Goal: Task Accomplishment & Management: Complete application form

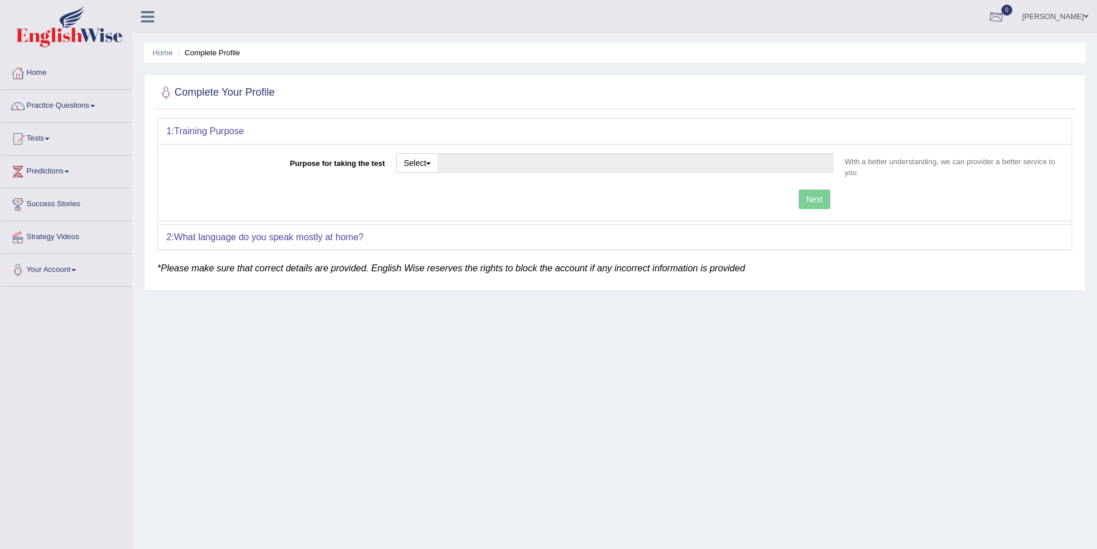
click at [1064, 18] on link "Sumina Shrestha" at bounding box center [1056, 15] width 84 height 30
click at [1024, 147] on link "Log out" at bounding box center [1034, 150] width 124 height 26
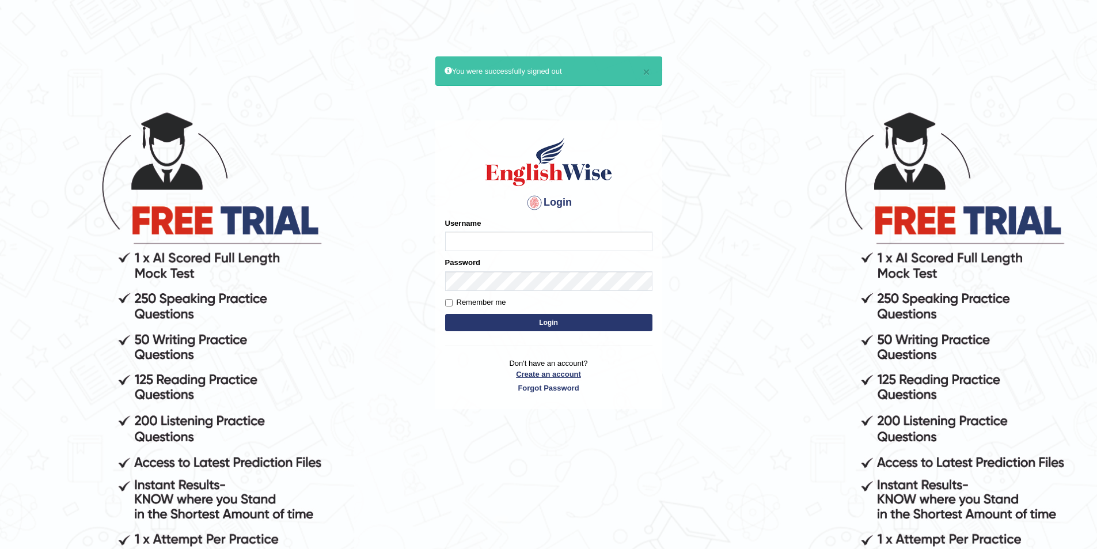
click at [551, 375] on link "Create an account" at bounding box center [548, 374] width 207 height 11
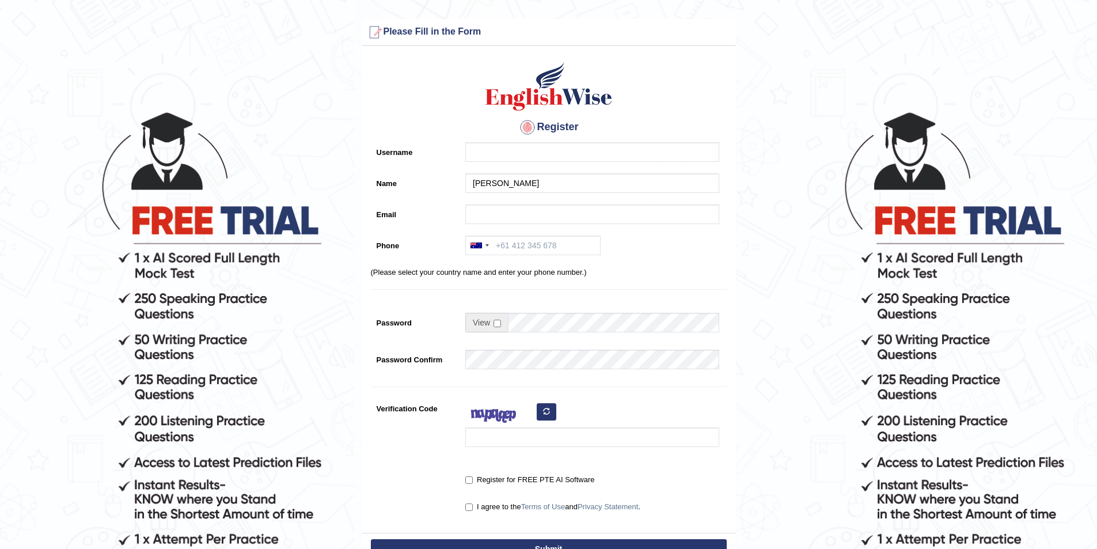
type input "Joseph Ejemole"
click at [481, 152] on input "Username" at bounding box center [592, 152] width 254 height 20
type input "josephejemole_parramatta"
click at [485, 210] on input "Email" at bounding box center [592, 214] width 254 height 20
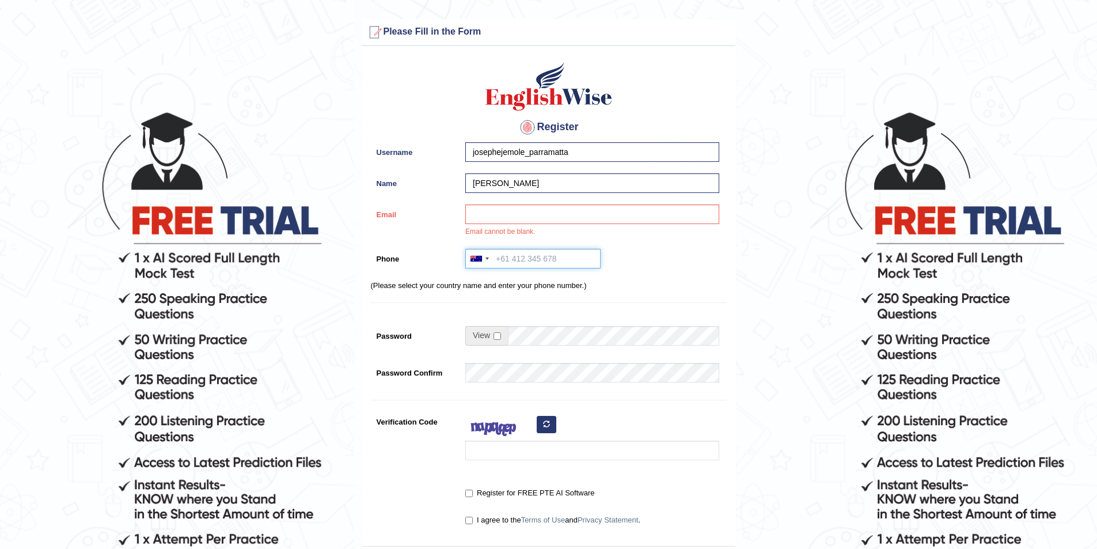
click at [508, 267] on input "Phone" at bounding box center [532, 259] width 135 height 20
paste input "0477 388 984"
type input "0477 388 984"
click at [502, 212] on input "Email" at bounding box center [592, 214] width 254 height 20
paste input "jejemole@yahoo.com"
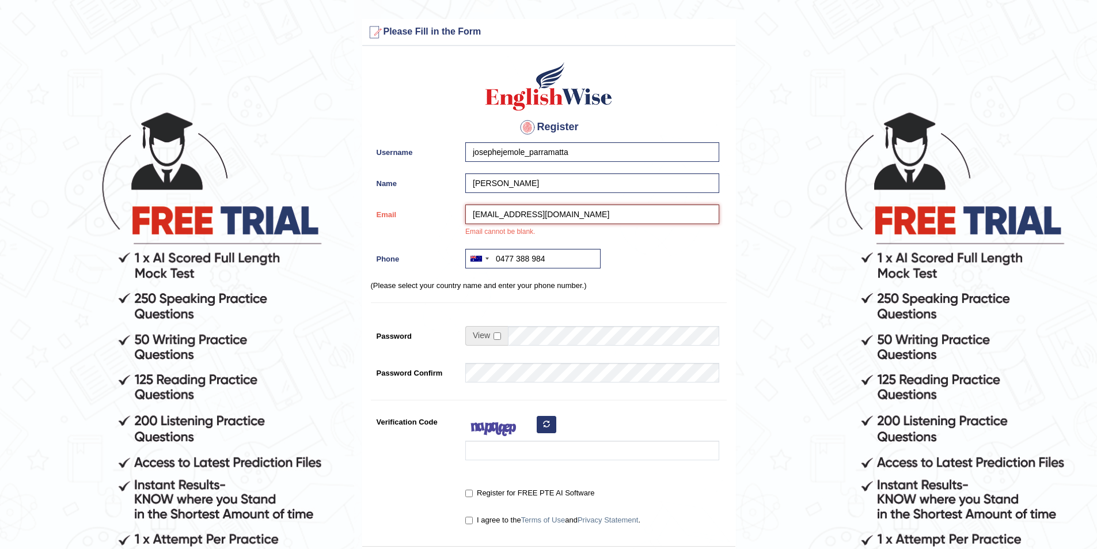
type input "jejemole@yahoo.com"
click at [499, 336] on input "checkbox" at bounding box center [497, 335] width 7 height 7
checkbox input "true"
click at [529, 334] on input "Password" at bounding box center [613, 336] width 211 height 20
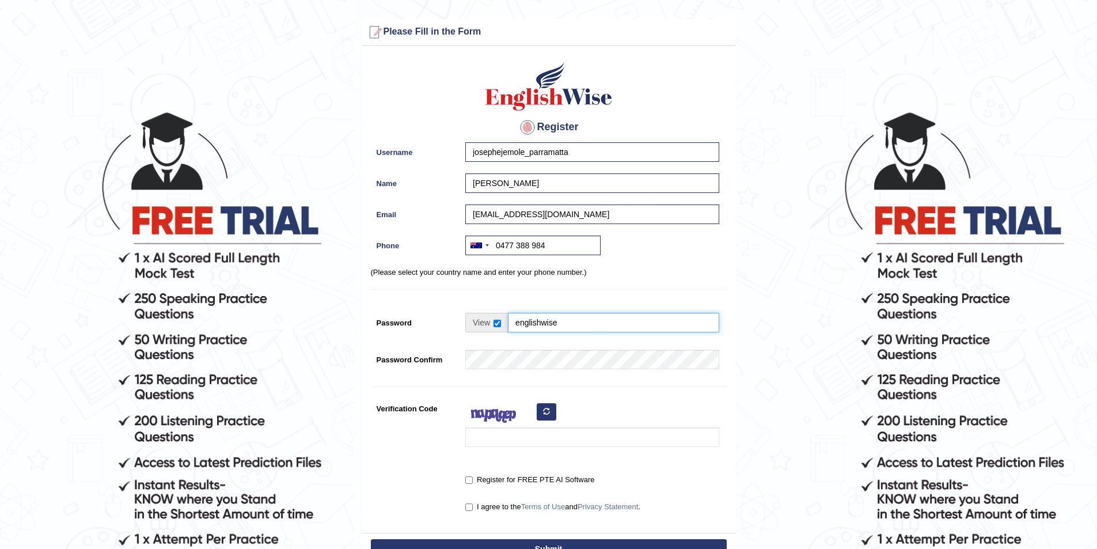
type input "englishwise"
click at [529, 439] on input "Verification Code" at bounding box center [592, 437] width 254 height 20
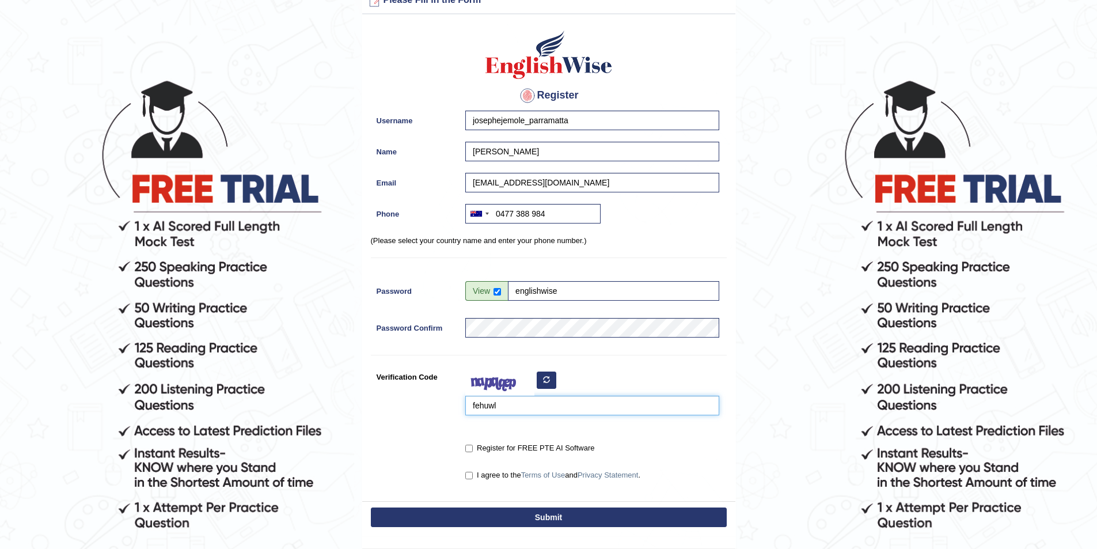
scroll to position [58, 0]
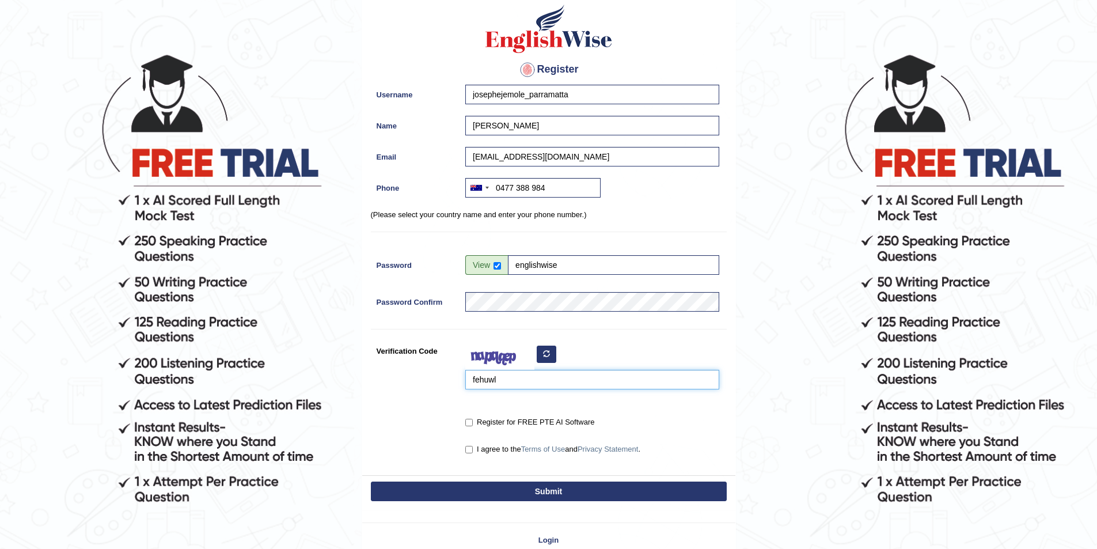
type input "fehuwl"
click at [469, 421] on input "Register for FREE PTE AI Software" at bounding box center [468, 422] width 7 height 7
checkbox input "true"
click at [472, 449] on input "I agree to the Terms of Use and Privacy Statement ." at bounding box center [468, 449] width 7 height 7
checkbox input "true"
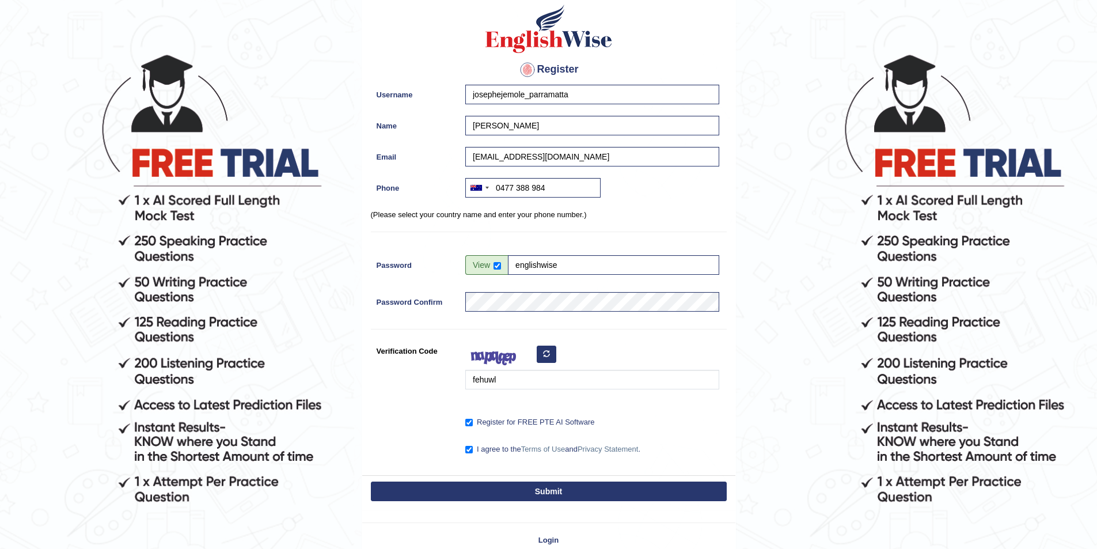
click at [515, 484] on button "Submit" at bounding box center [549, 492] width 356 height 20
type input "+61477388984"
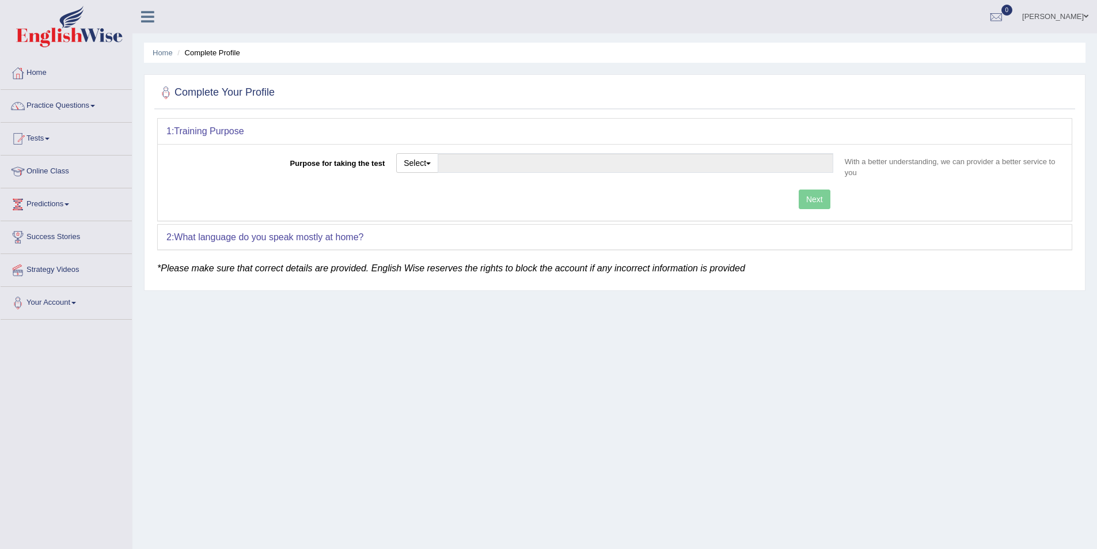
click at [1058, 17] on link "[PERSON_NAME]" at bounding box center [1056, 15] width 84 height 30
click at [1017, 147] on link "Log out" at bounding box center [1034, 150] width 124 height 26
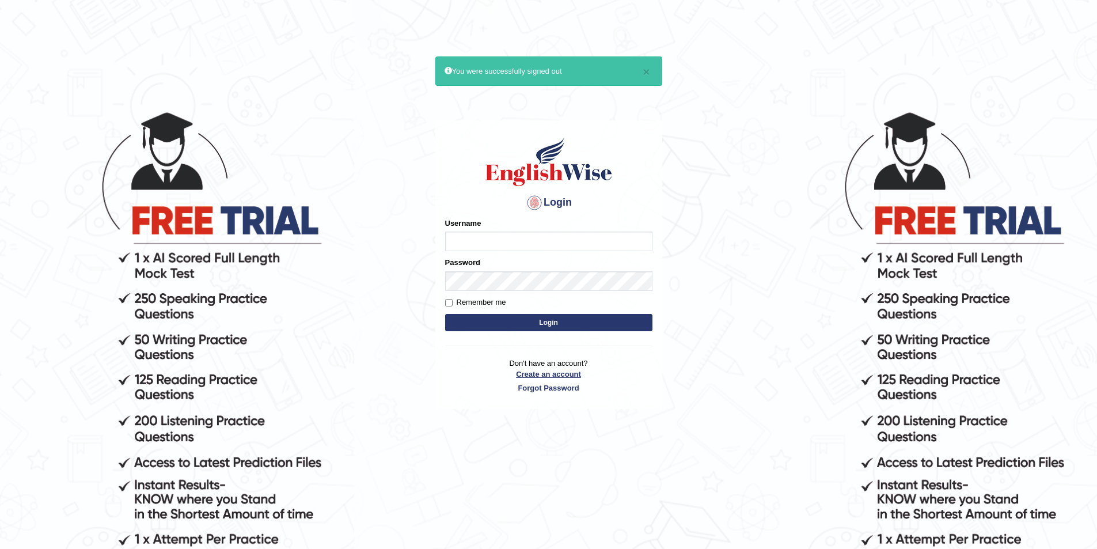
click at [540, 377] on link "Create an account" at bounding box center [548, 374] width 207 height 11
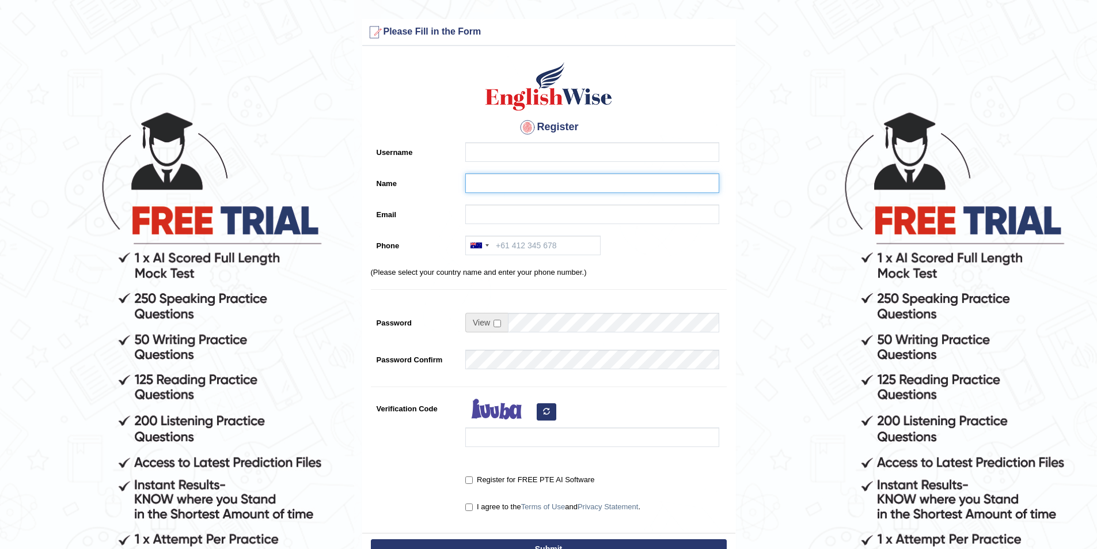
click at [475, 181] on input "Name" at bounding box center [592, 183] width 254 height 20
paste input "[PERSON_NAME]"
type input "[PERSON_NAME]"
click at [481, 159] on input "Username" at bounding box center [592, 152] width 254 height 20
type input "chidimma_parramatta"
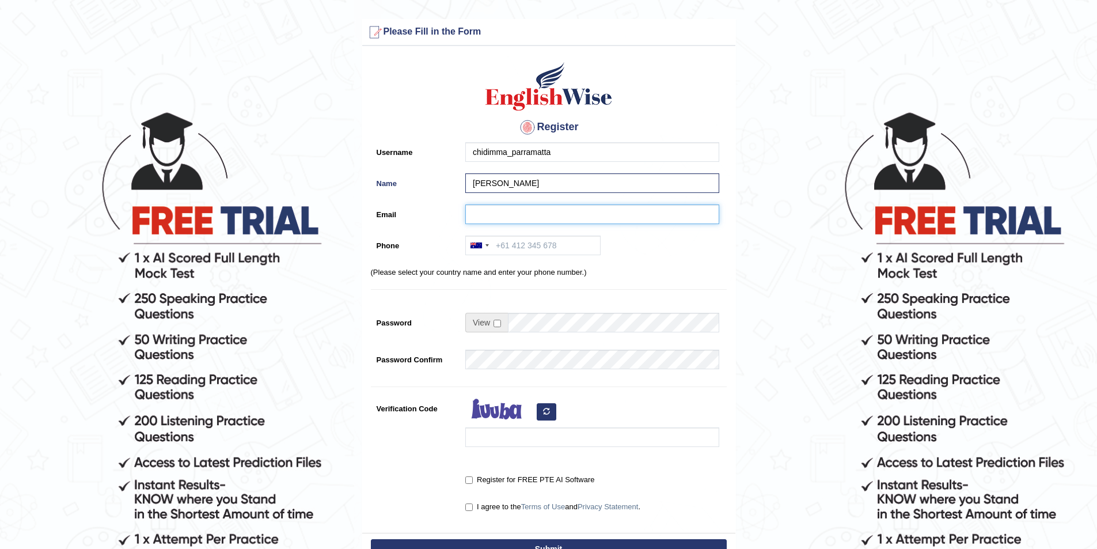
click at [533, 214] on input "Email" at bounding box center [592, 214] width 254 height 20
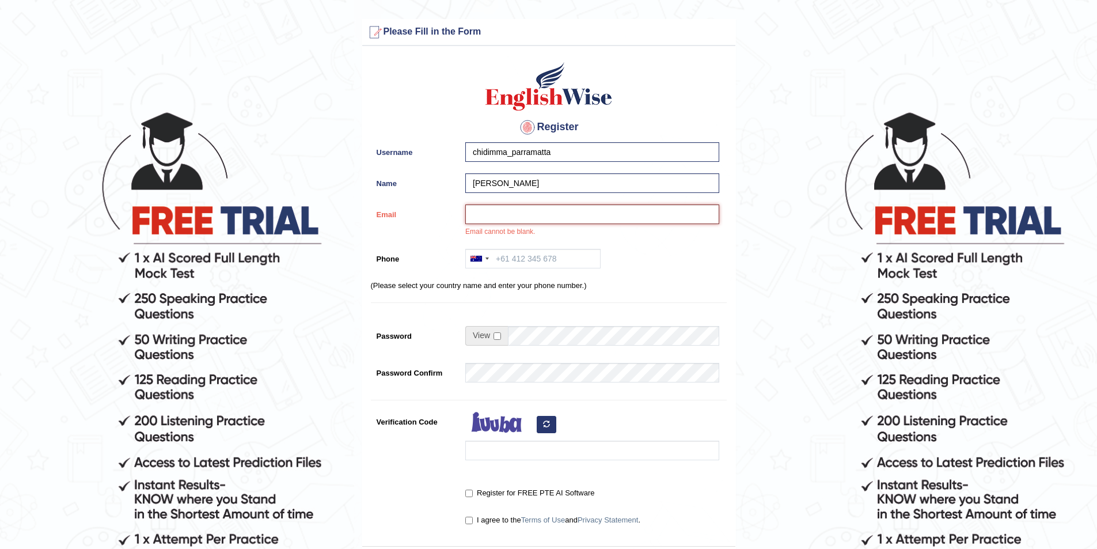
paste input "okaforchidimma511@gmail.com"
type input "okaforchidimma511@gmail.com"
click at [535, 256] on input "Phone" at bounding box center [532, 259] width 135 height 20
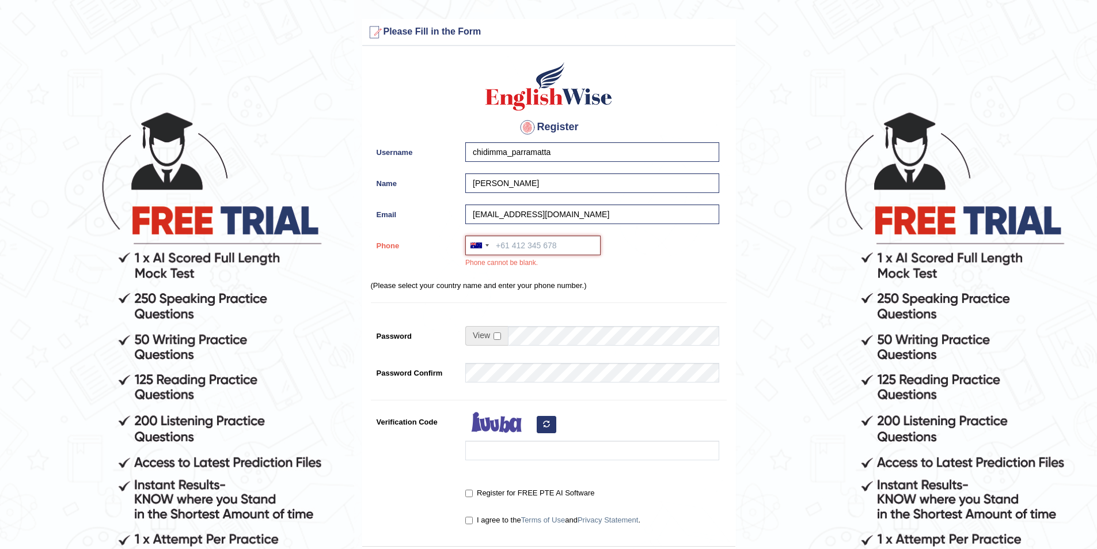
paste input "0478 175 575"
type input "0478 175 575"
click at [500, 333] on span at bounding box center [486, 336] width 43 height 20
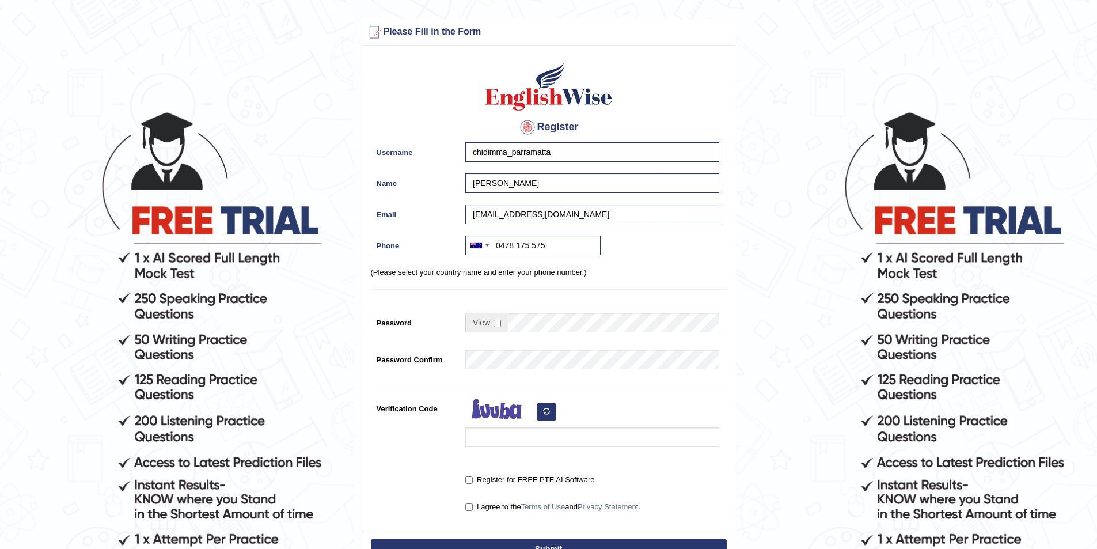
click at [498, 336] on td at bounding box center [592, 325] width 254 height 25
click at [500, 323] on input "checkbox" at bounding box center [497, 323] width 7 height 7
checkbox input "true"
click at [521, 321] on input "Password" at bounding box center [613, 323] width 211 height 20
type input "englishwise"
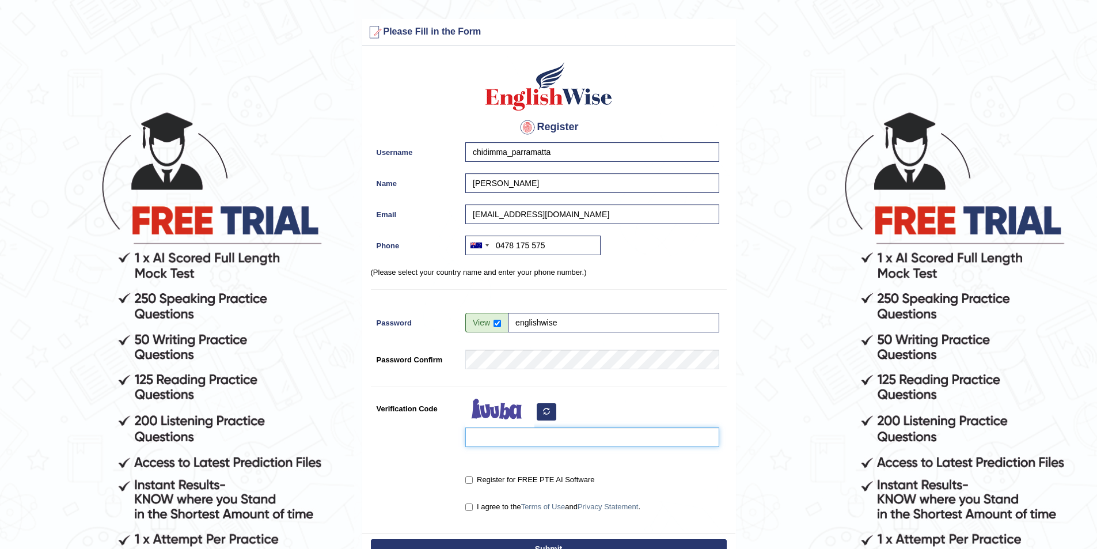
click at [559, 438] on input "Verification Code" at bounding box center [592, 437] width 254 height 20
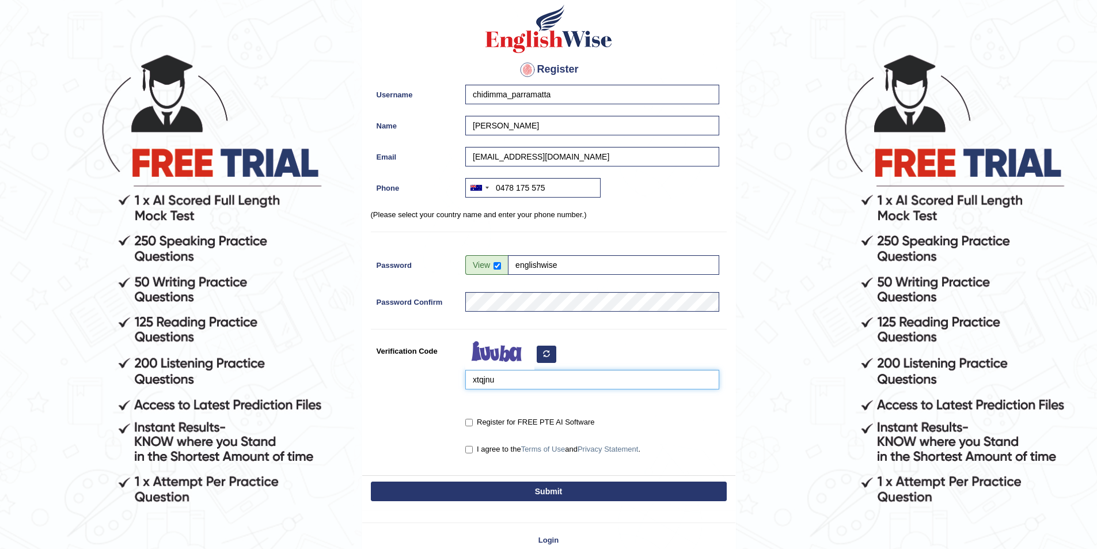
type input "xtqjnu"
click at [469, 423] on input "Register for FREE PTE AI Software" at bounding box center [468, 422] width 7 height 7
checkbox input "true"
click at [473, 450] on label "I agree to the Terms of Use and Privacy Statement ." at bounding box center [552, 450] width 175 height 12
click at [473, 450] on input "I agree to the Terms of Use and Privacy Statement ." at bounding box center [468, 449] width 7 height 7
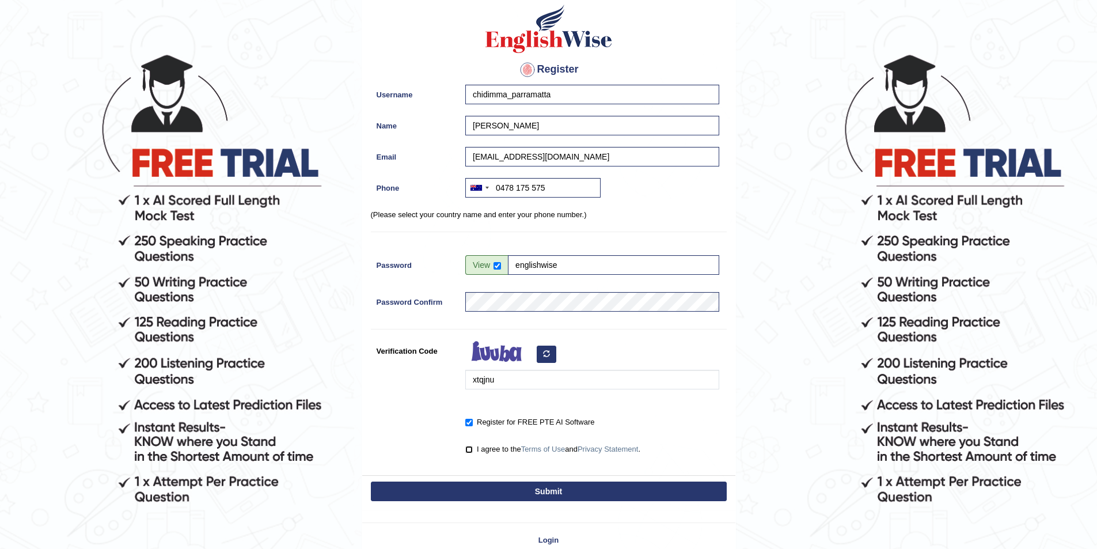
checkbox input "true"
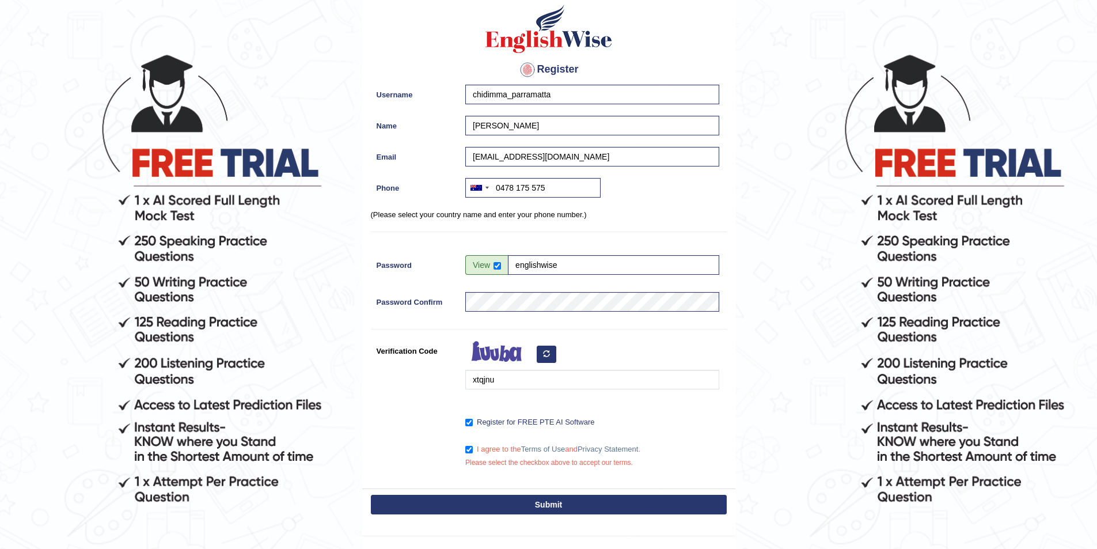
click at [507, 496] on button "Submit" at bounding box center [549, 505] width 356 height 20
type input "+61478175575"
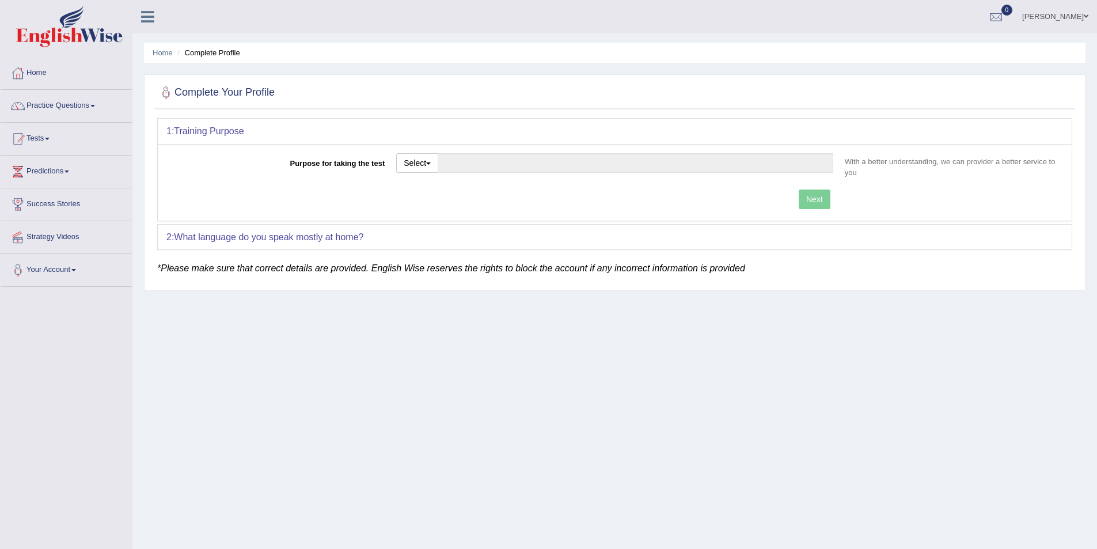
click at [1063, 21] on link "Chidimma Okafor" at bounding box center [1056, 15] width 84 height 30
click at [1012, 152] on link "Log out" at bounding box center [1034, 150] width 124 height 26
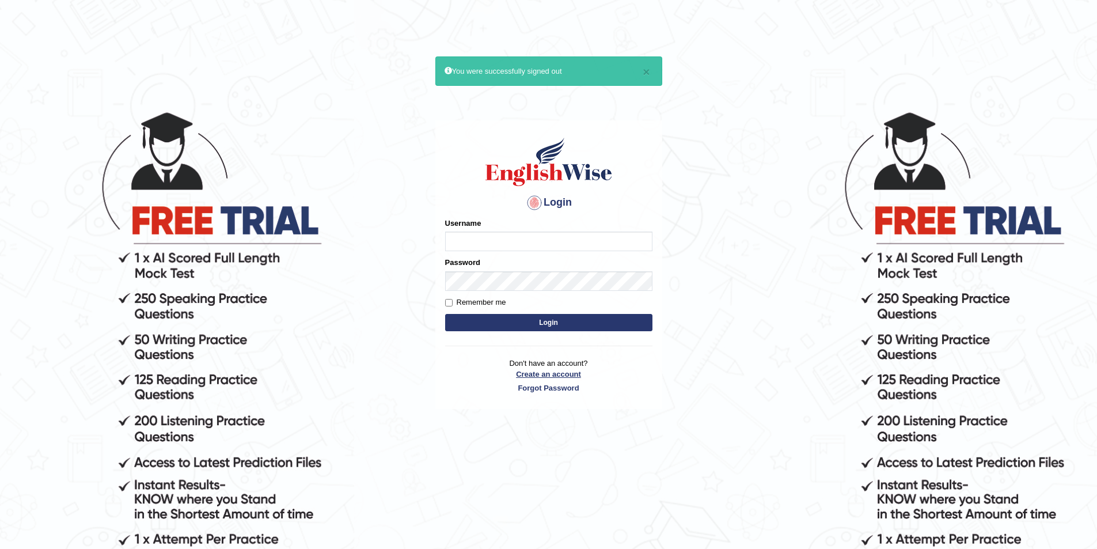
click at [555, 370] on link "Create an account" at bounding box center [548, 374] width 207 height 11
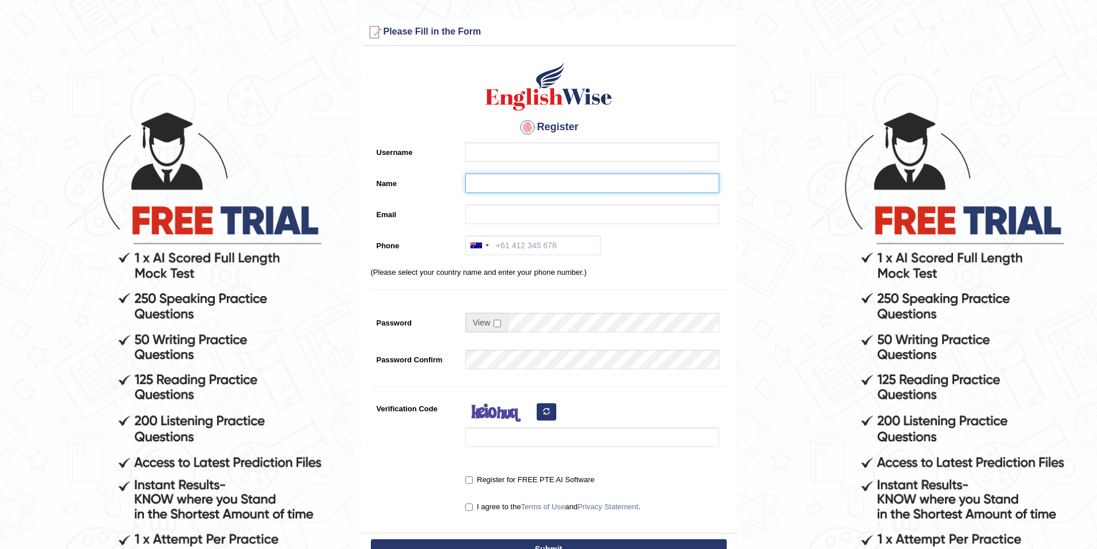
click at [487, 181] on input "Name" at bounding box center [592, 183] width 254 height 20
paste input "[PERSON_NAME]"
type input "[PERSON_NAME]"
click at [500, 150] on input "Username" at bounding box center [592, 152] width 254 height 20
type input "h"
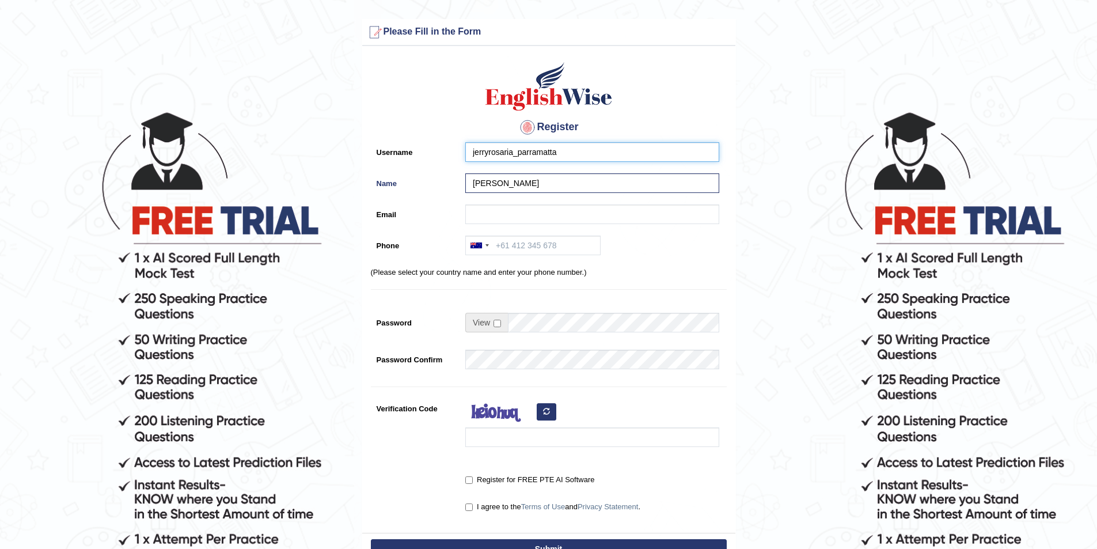
type input "jerryrosaria_parramatta"
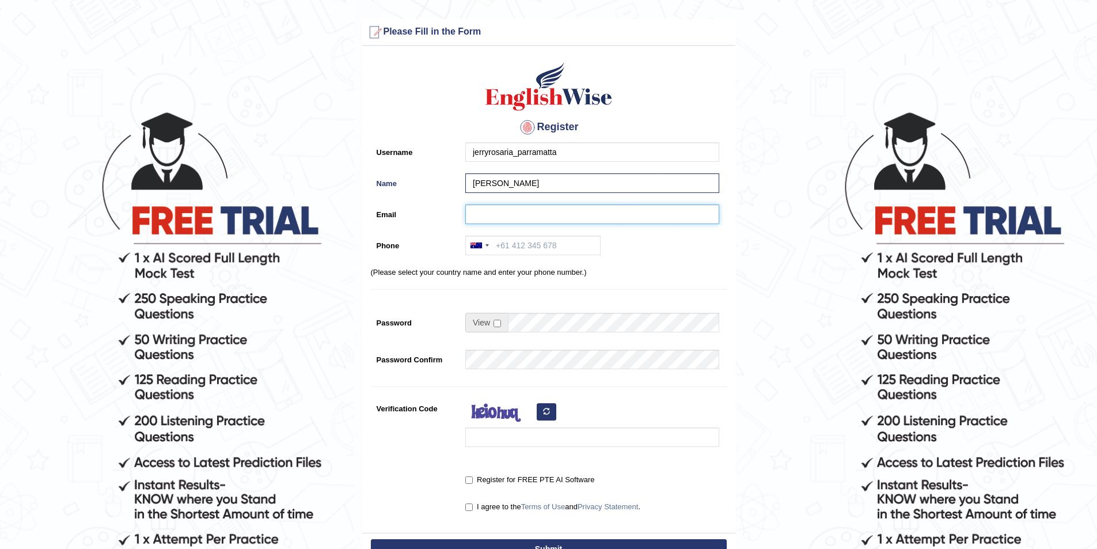
click at [490, 213] on input "Email" at bounding box center [592, 214] width 254 height 20
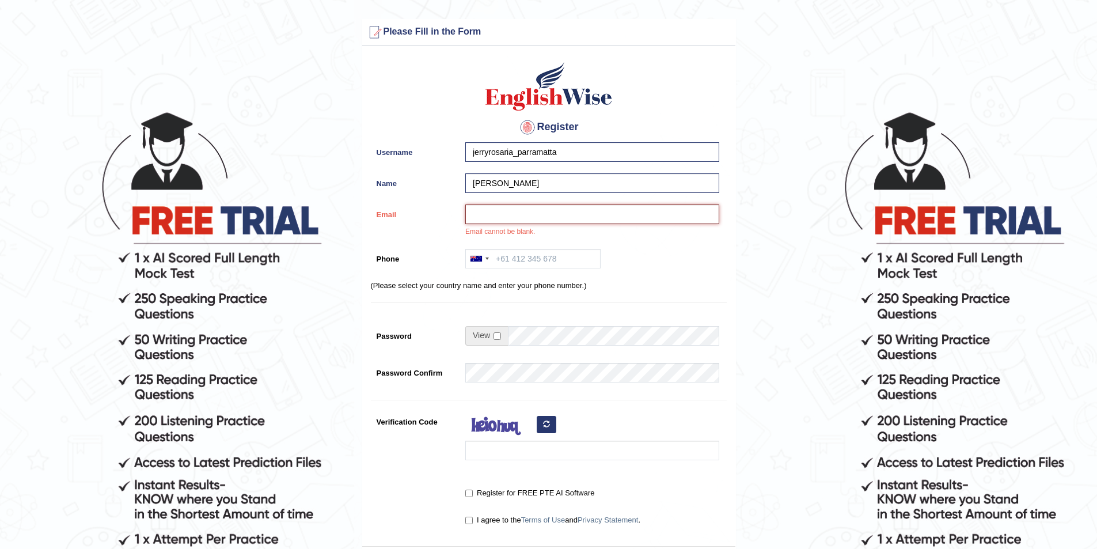
paste input "[EMAIL_ADDRESS][PERSON_NAME][DOMAIN_NAME]"
type input "[EMAIL_ADDRESS][PERSON_NAME][DOMAIN_NAME]"
click at [541, 260] on input "Phone" at bounding box center [532, 259] width 135 height 20
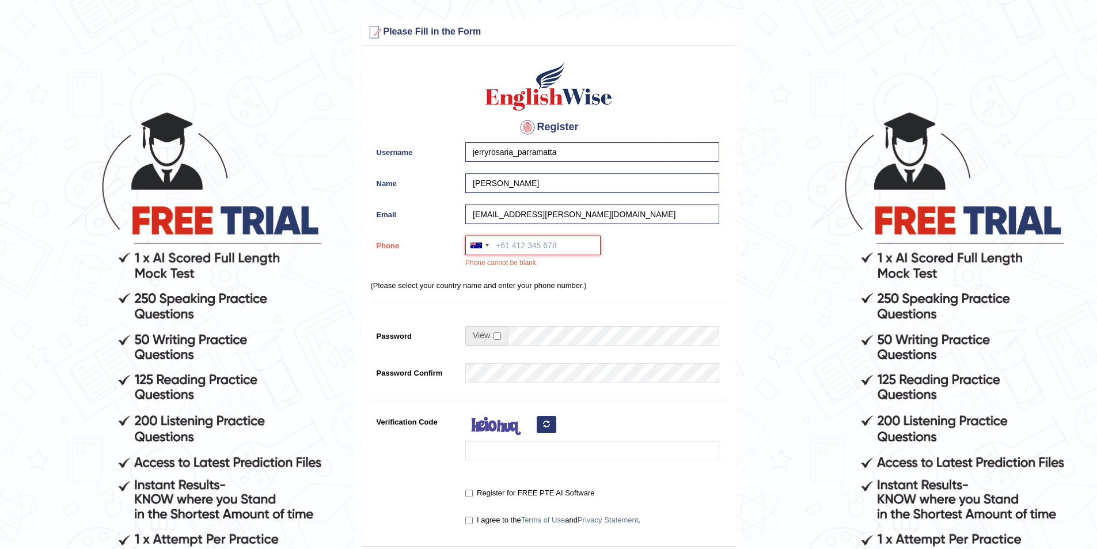
paste input "0451 345 695"
type input "0451 345 695"
click at [499, 337] on input "checkbox" at bounding box center [497, 335] width 7 height 7
checkbox input "true"
click at [531, 328] on input "Password" at bounding box center [613, 336] width 211 height 20
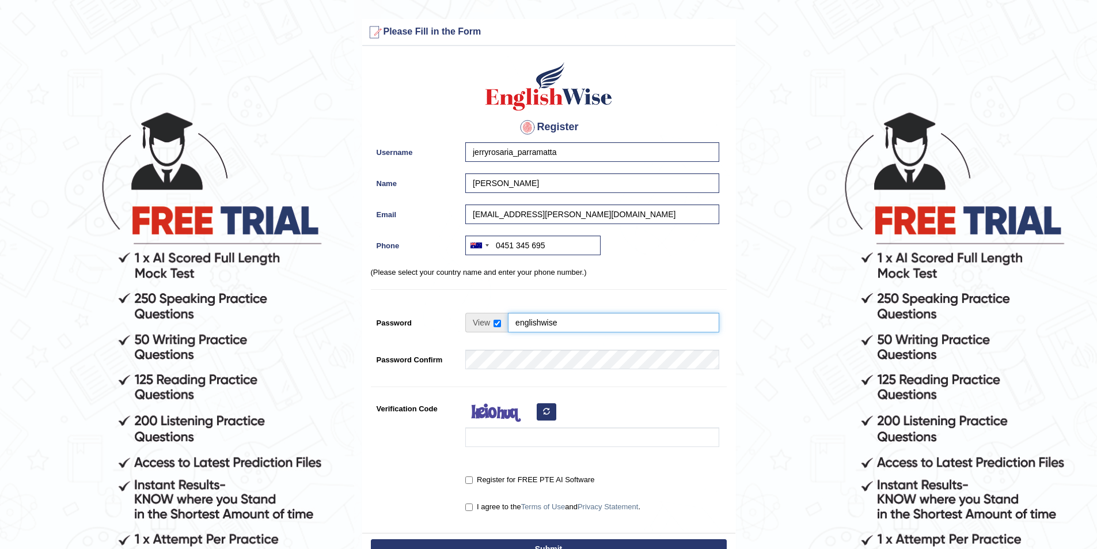
type input "englishwise"
click at [570, 440] on input "Verification Code" at bounding box center [592, 437] width 254 height 20
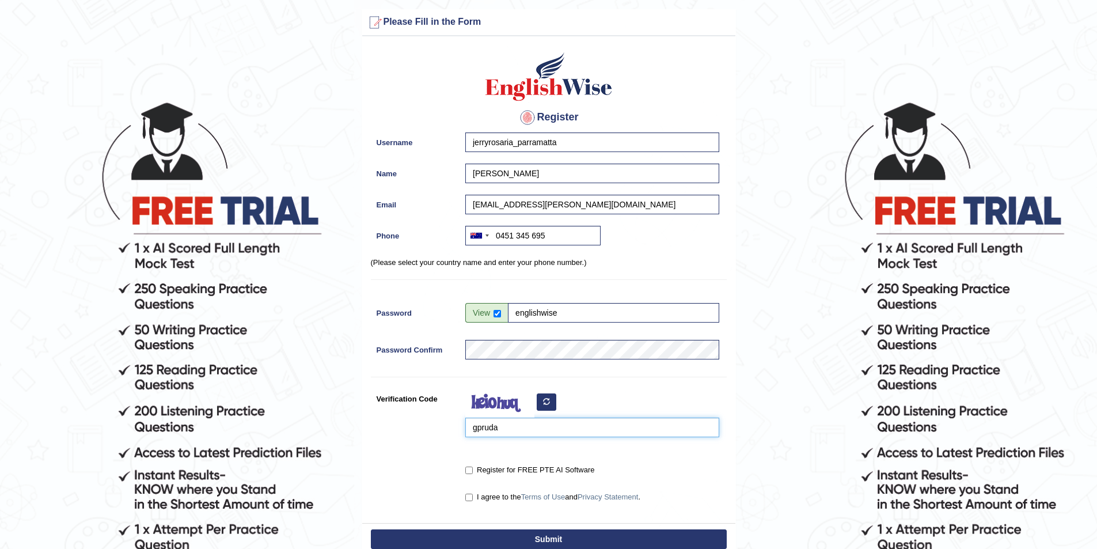
scroll to position [127, 0]
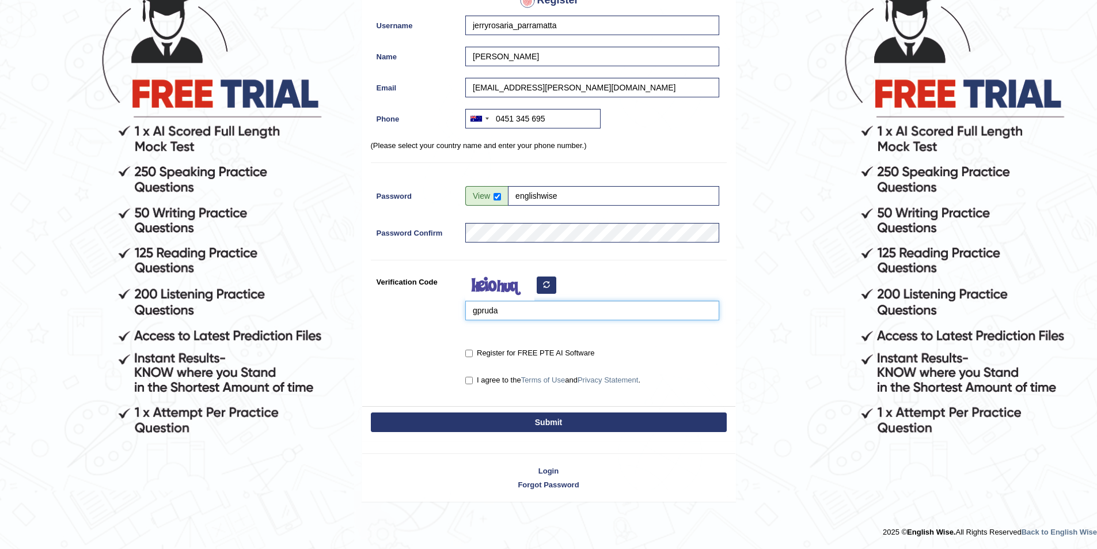
type input "gpruda"
click at [469, 353] on input "Register for FREE PTE AI Software" at bounding box center [468, 353] width 7 height 7
checkbox input "true"
click at [470, 382] on input "I agree to the Terms of Use and Privacy Statement ." at bounding box center [468, 380] width 7 height 7
checkbox input "true"
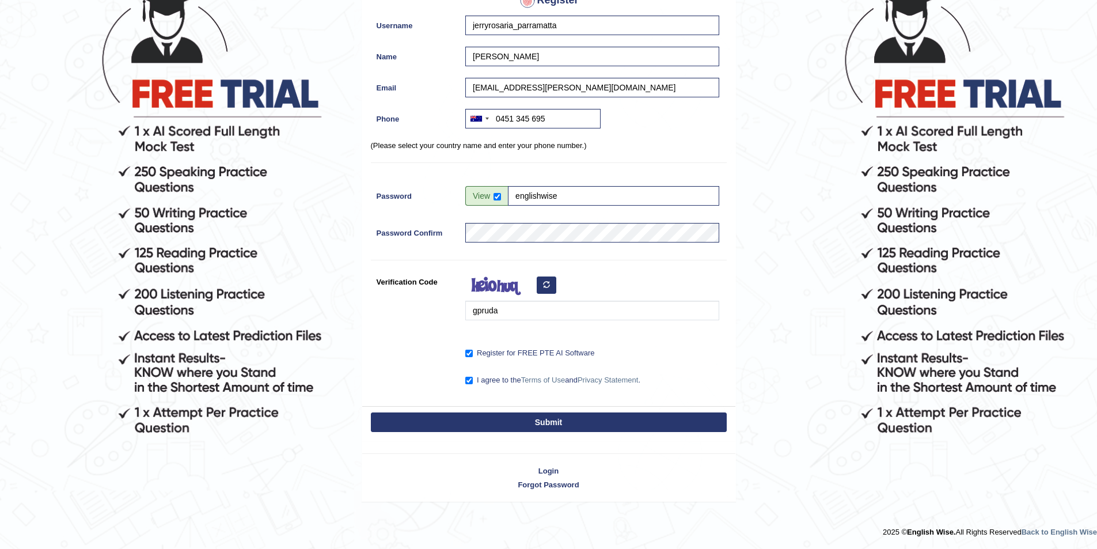
click at [505, 413] on button "Submit" at bounding box center [549, 422] width 356 height 20
type input "[PHONE_NUMBER]"
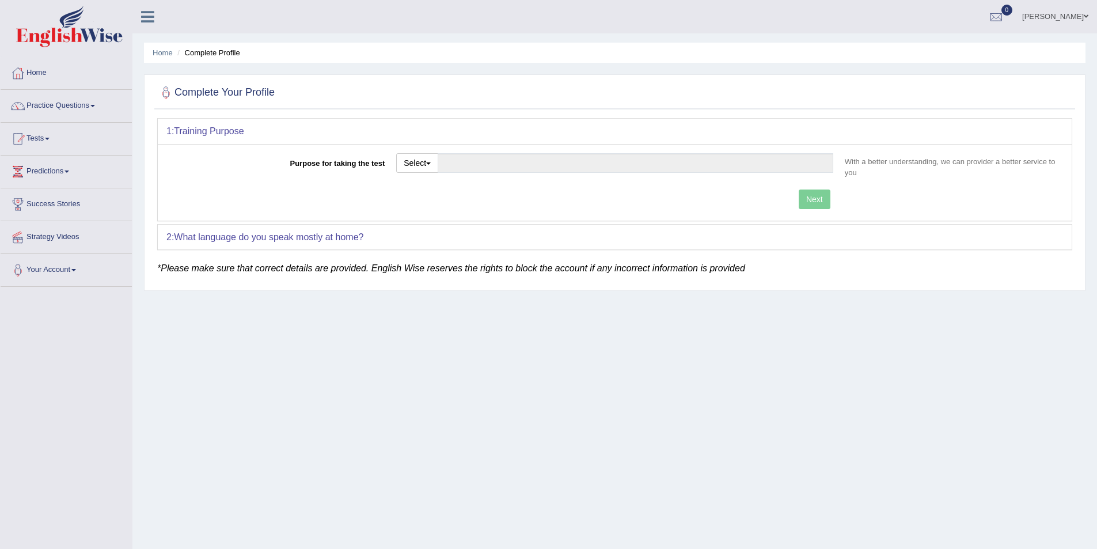
click at [1065, 13] on link "[PERSON_NAME]" at bounding box center [1056, 15] width 84 height 30
click at [1010, 148] on link "Log out" at bounding box center [1034, 150] width 124 height 26
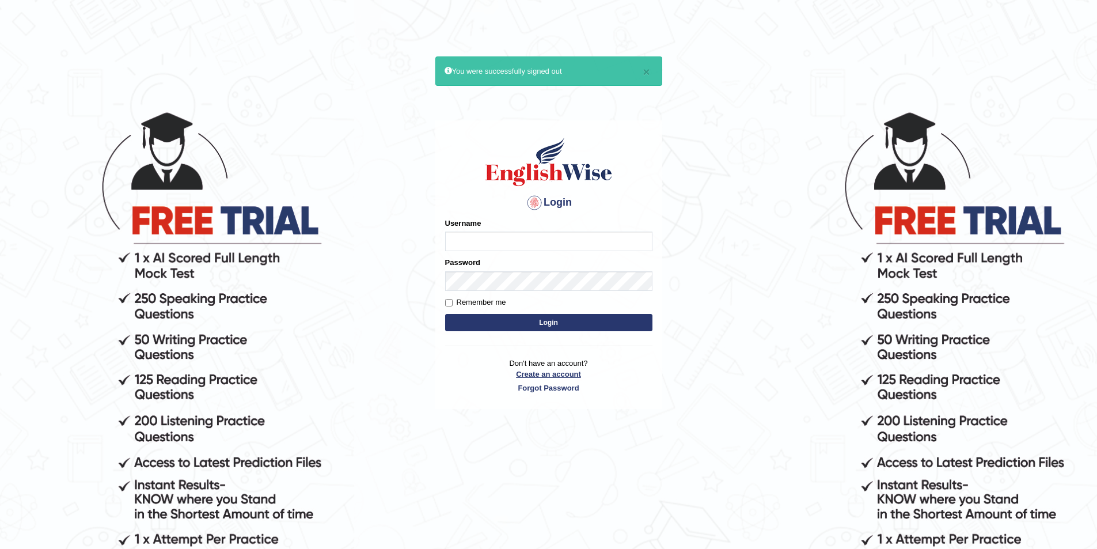
click at [558, 374] on link "Create an account" at bounding box center [548, 374] width 207 height 11
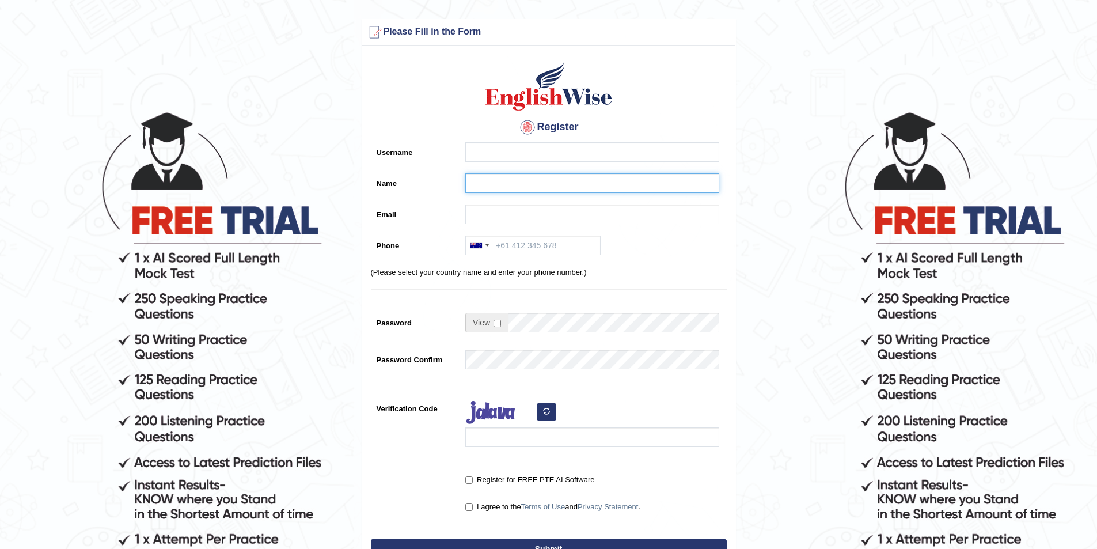
click at [491, 185] on input "Name" at bounding box center [592, 183] width 254 height 20
paste input "[DATE][PERSON_NAME]"
type input "[DATE][PERSON_NAME]"
click at [503, 143] on input "Username" at bounding box center [592, 152] width 254 height 20
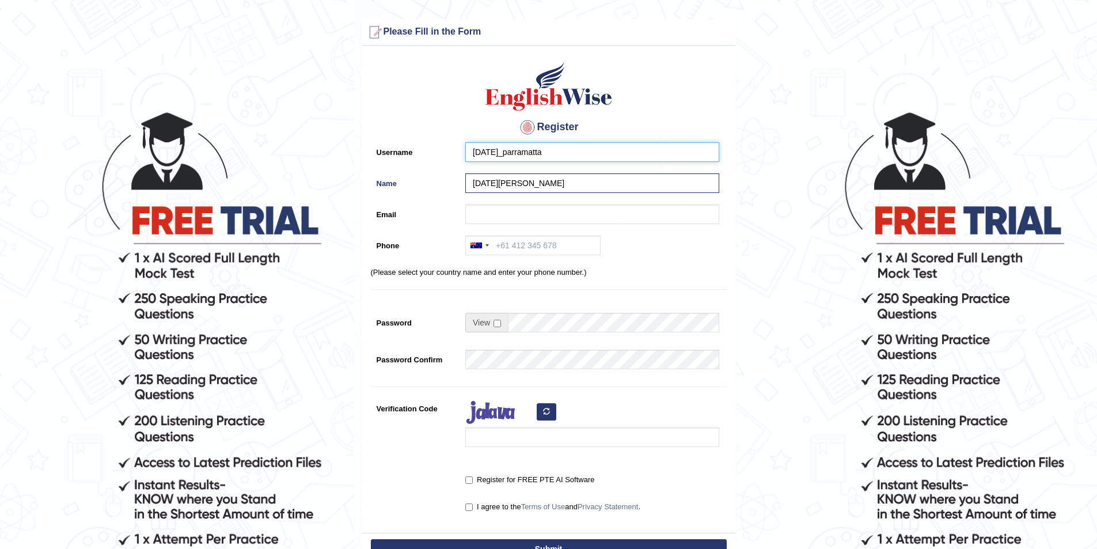
type input "noel_parramatta"
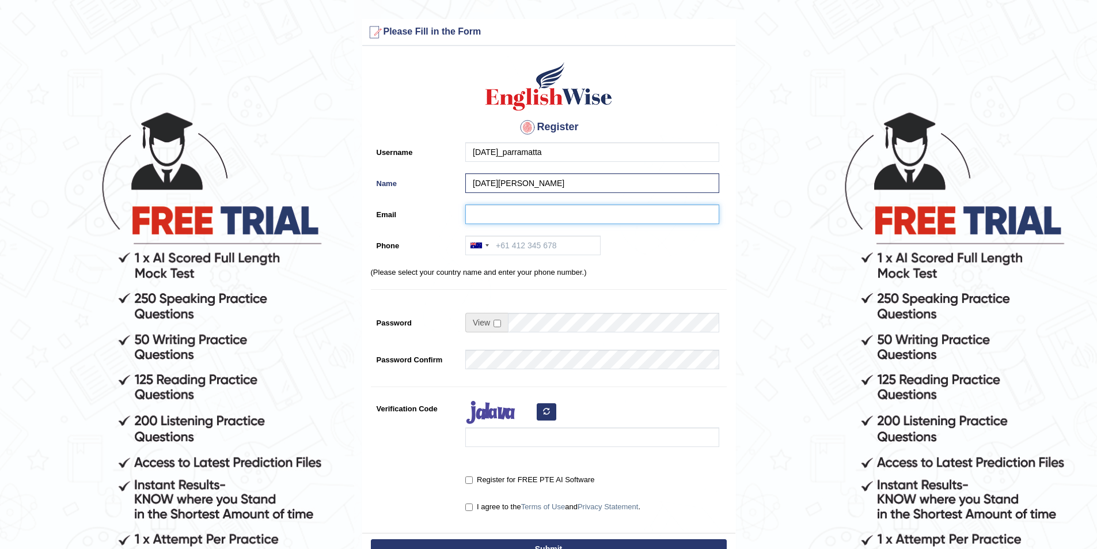
drag, startPoint x: 534, startPoint y: 215, endPoint x: 518, endPoint y: 219, distance: 15.9
click at [534, 215] on input "Email" at bounding box center [592, 214] width 254 height 20
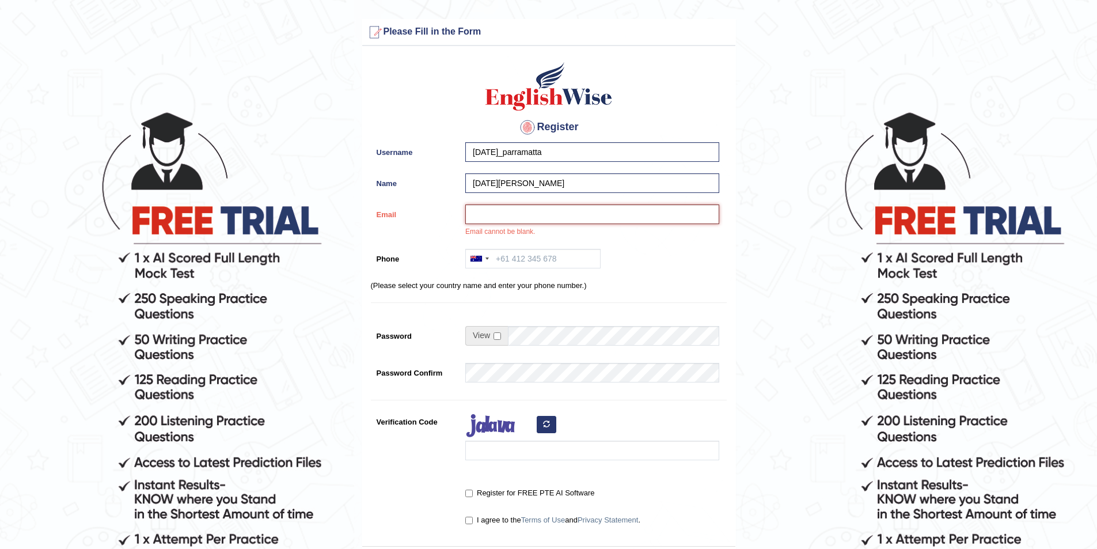
paste input "ricafrente.noel@yahoo.com"
type input "ricafrente.noel@yahoo.com"
click at [529, 256] on input "Phone" at bounding box center [532, 259] width 135 height 20
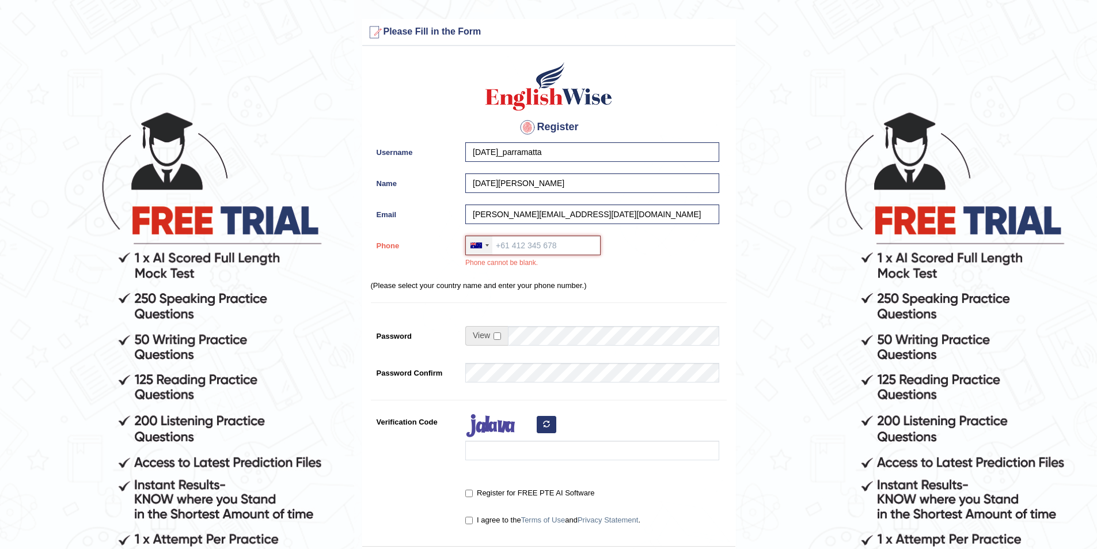
paste input "0410 821 654"
type input "0410 821 654"
click at [501, 332] on input "checkbox" at bounding box center [497, 335] width 7 height 7
checkbox input "true"
click at [517, 332] on input "Password" at bounding box center [613, 336] width 211 height 20
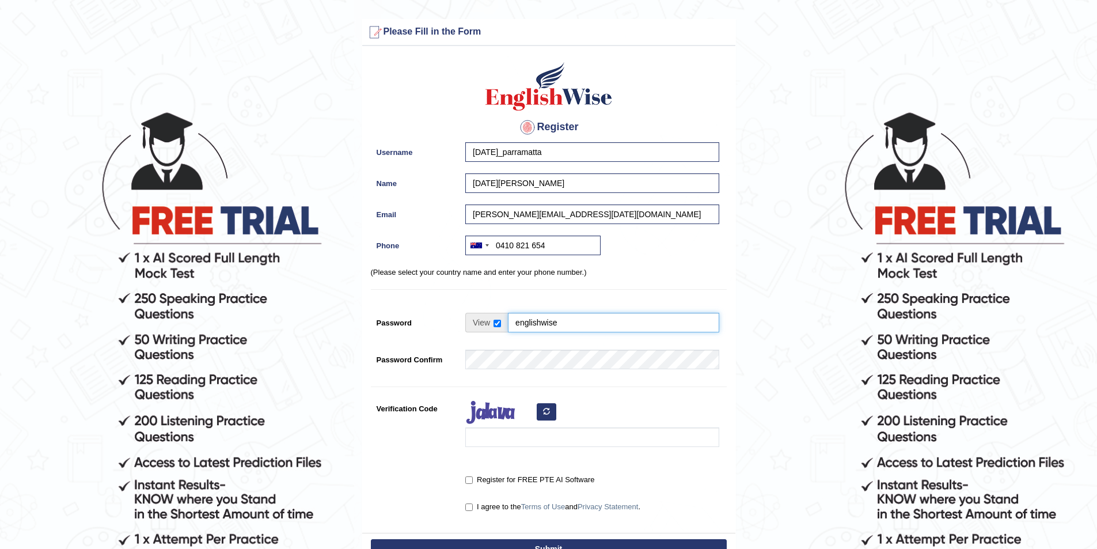
type input "englishwise"
click at [486, 442] on input "Verification Code" at bounding box center [592, 437] width 254 height 20
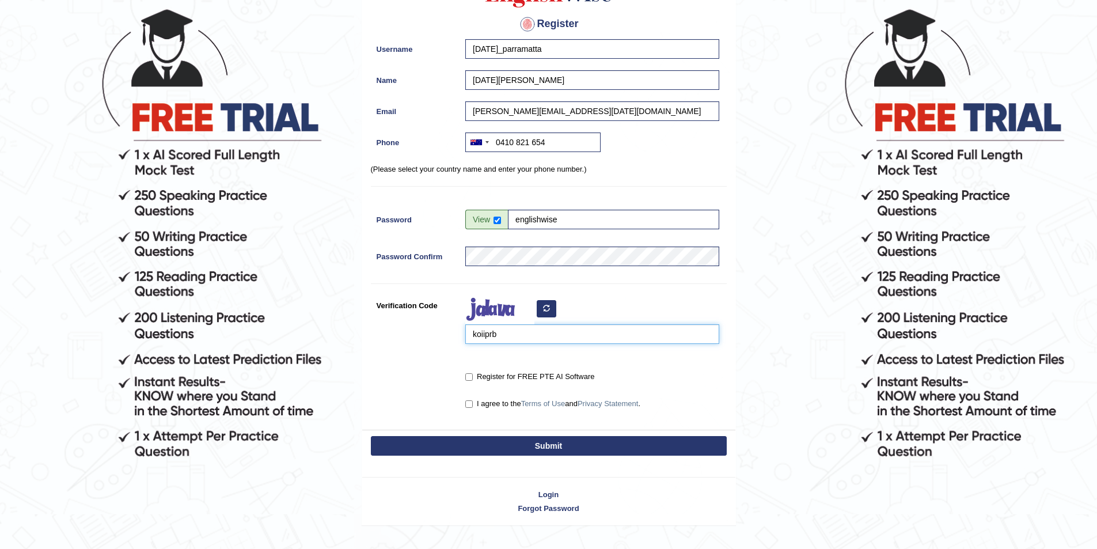
scroll to position [115, 0]
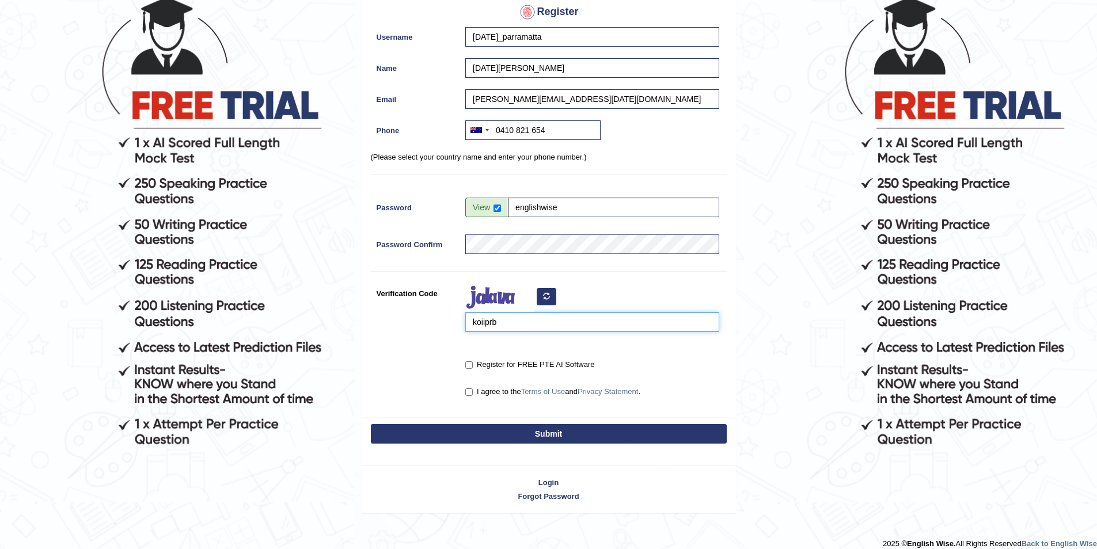
type input "koiiprb"
click at [468, 367] on input "Register for FREE PTE AI Software" at bounding box center [468, 364] width 7 height 7
checkbox input "true"
click at [468, 393] on input "I agree to the Terms of Use and Privacy Statement ." at bounding box center [468, 391] width 7 height 7
checkbox input "true"
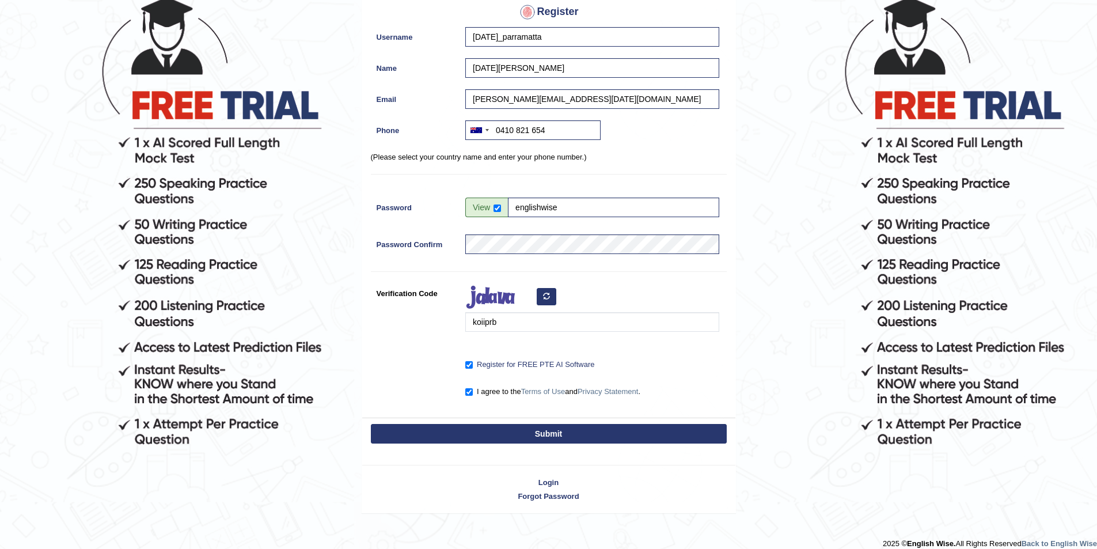
click at [506, 428] on button "Submit" at bounding box center [549, 434] width 356 height 20
type input "+61410821654"
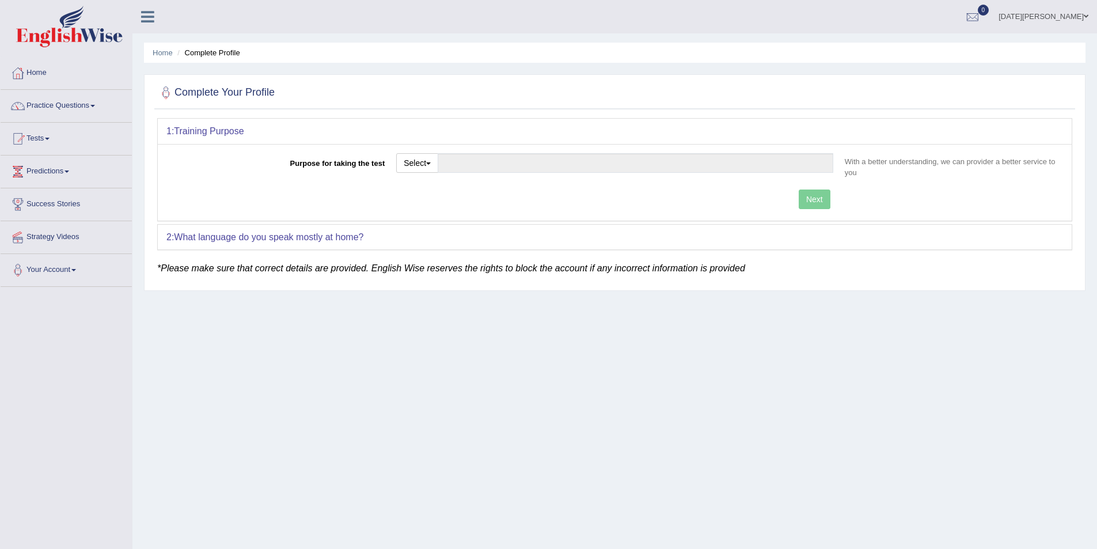
click at [1061, 11] on link "[DATE][PERSON_NAME]" at bounding box center [1043, 15] width 107 height 30
click at [1013, 151] on link "Log out" at bounding box center [1034, 150] width 124 height 26
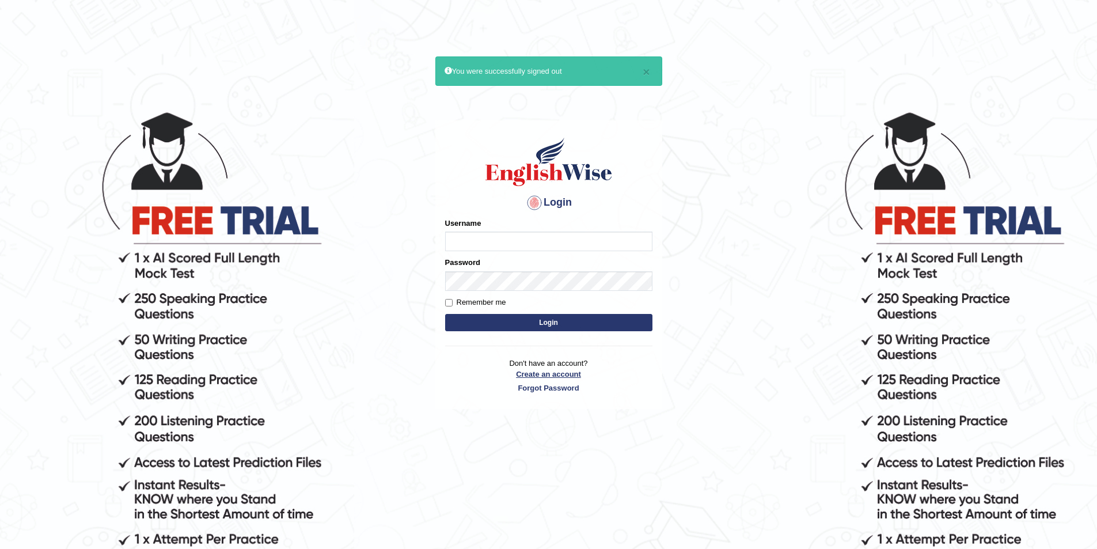
click at [546, 377] on link "Create an account" at bounding box center [548, 374] width 207 height 11
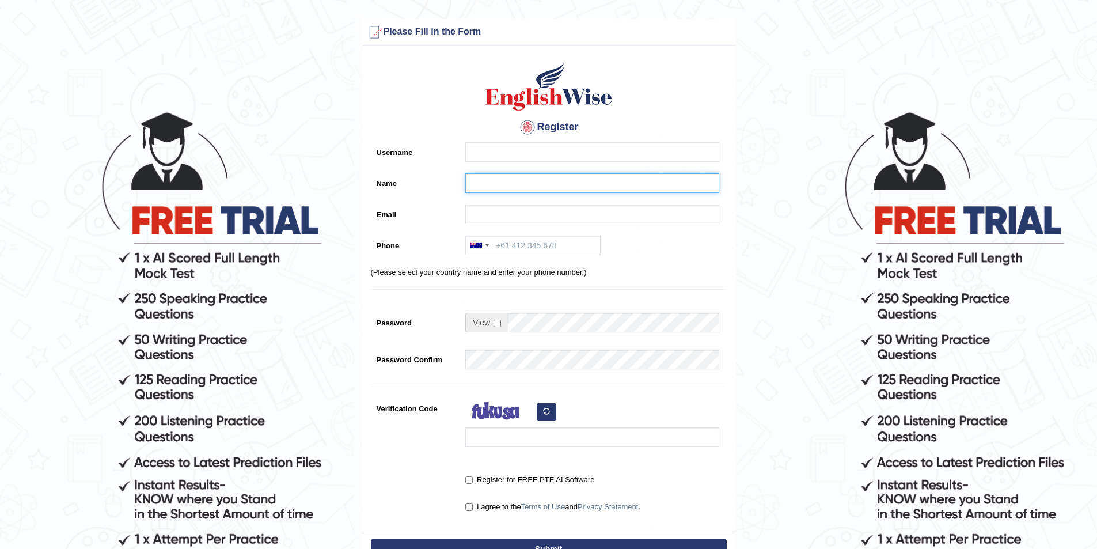
click at [475, 177] on input "Name" at bounding box center [592, 183] width 254 height 20
paste input "[PERSON_NAME]"
type input "[PERSON_NAME]"
click at [490, 141] on div "Register Username Name [PERSON_NAME] Email Phone [GEOGRAPHIC_DATA] +61 [GEOGRAP…" at bounding box center [548, 292] width 373 height 481
click at [480, 150] on input "Username" at bounding box center [592, 152] width 254 height 20
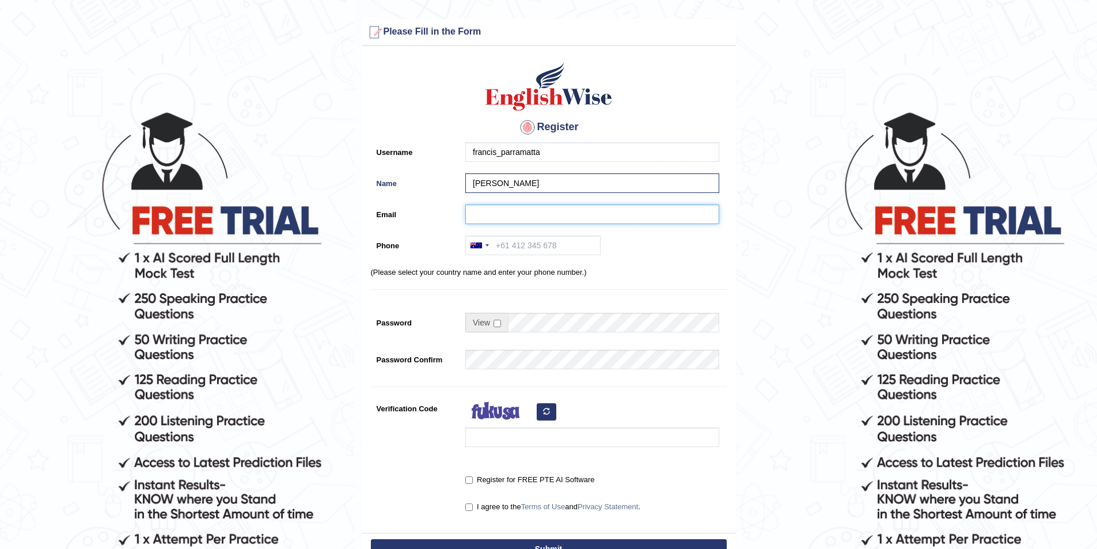
click at [487, 211] on input "Email" at bounding box center [592, 214] width 254 height 20
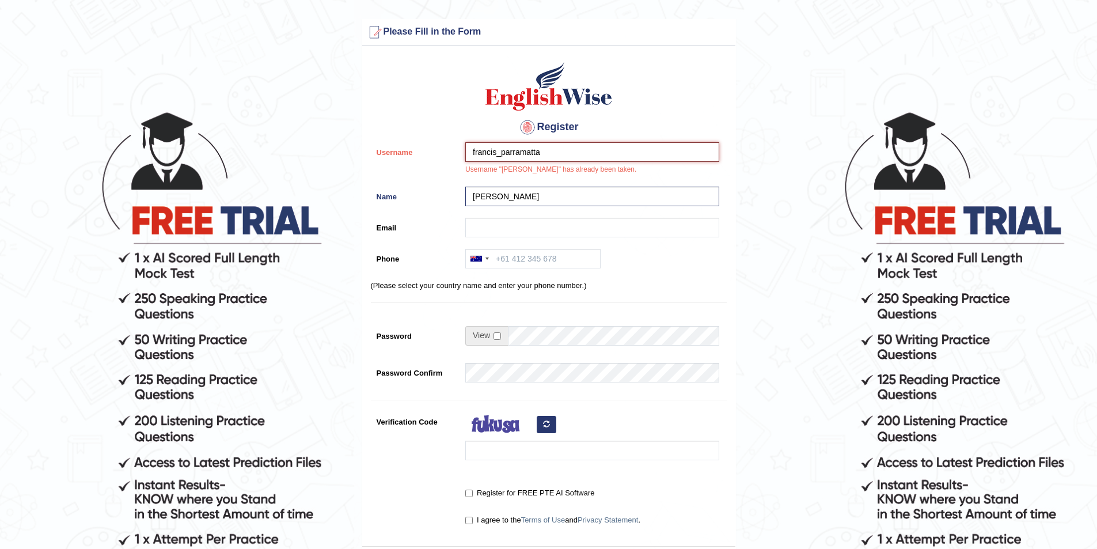
click at [498, 151] on input "francis_parramatta" at bounding box center [592, 152] width 254 height 20
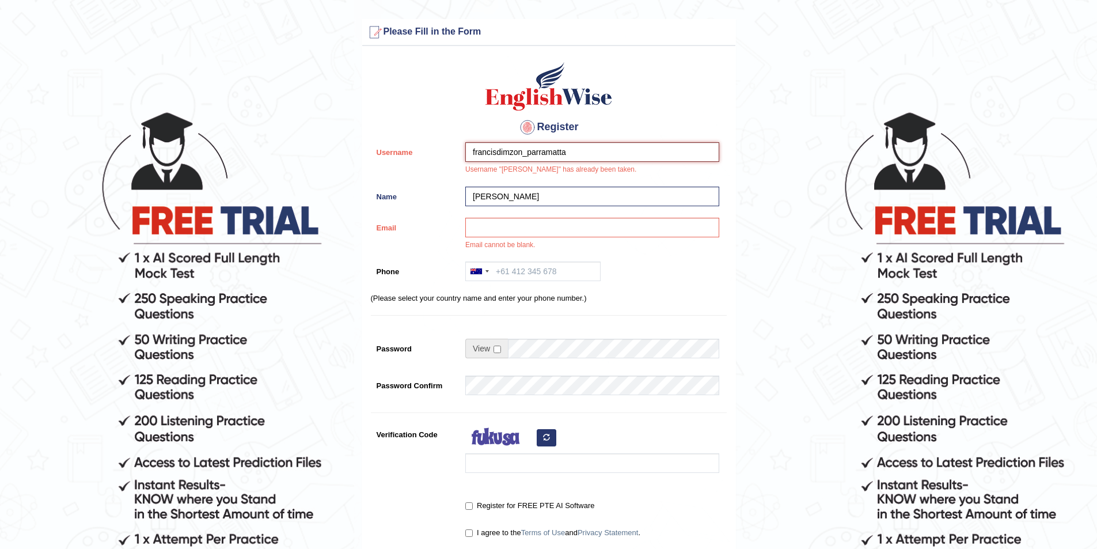
type input "francisdimzon_parramatta"
click at [485, 229] on input "Email" at bounding box center [592, 228] width 254 height 20
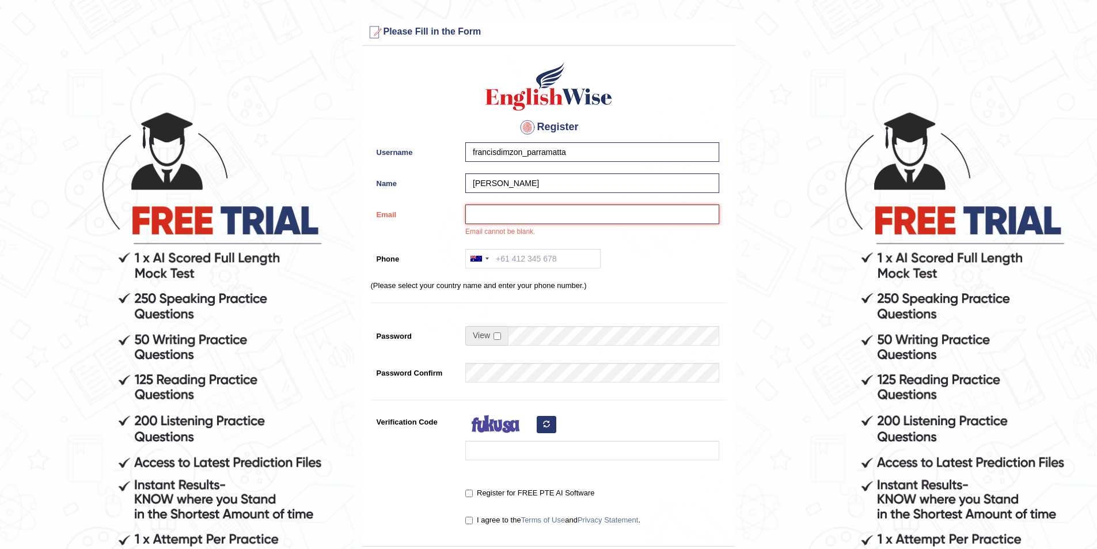
paste input "francisdimzon47@gmail.com"
type input "francisdimzon47@gmail.com"
click at [527, 268] on input "Phone" at bounding box center [532, 259] width 135 height 20
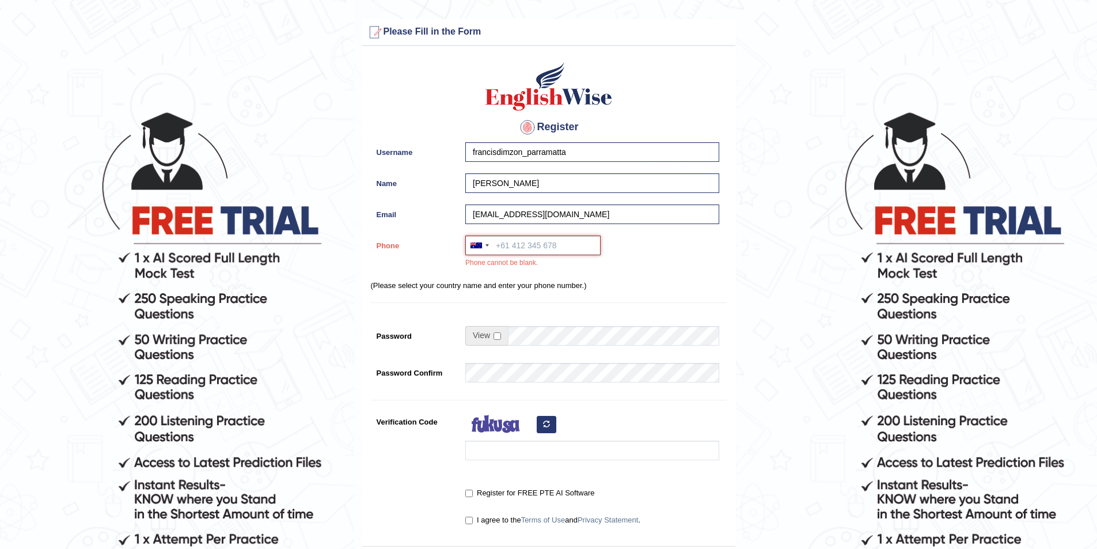
paste input "0415 599 273"
type input "0415 599 273"
click at [497, 336] on input "checkbox" at bounding box center [497, 335] width 7 height 7
checkbox input "true"
click at [543, 337] on input "Password" at bounding box center [613, 336] width 211 height 20
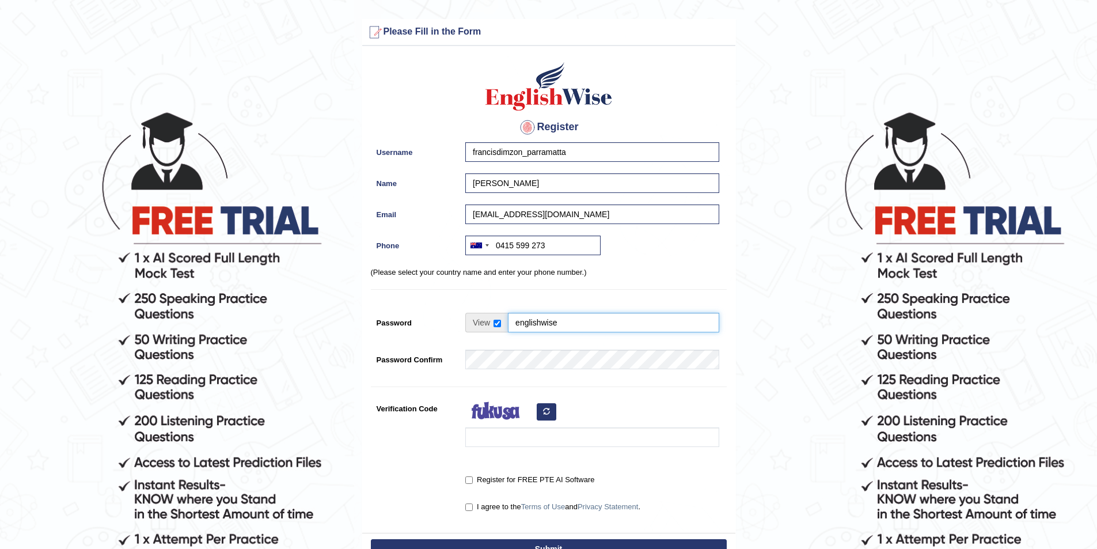
type input "englishwise"
click at [490, 434] on input "Verification Code" at bounding box center [592, 437] width 254 height 20
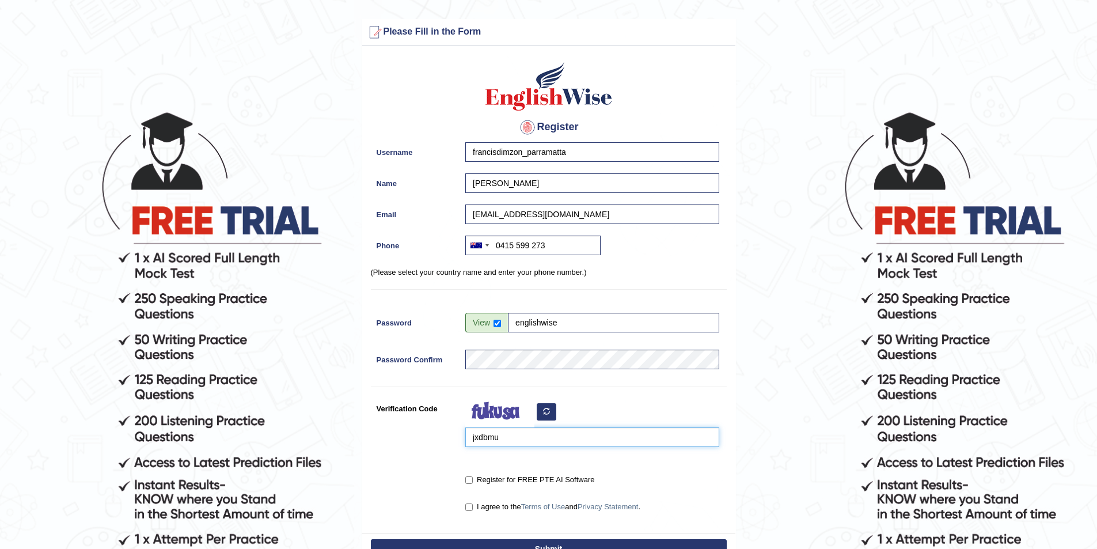
type input "jxdbmu"
click at [467, 480] on input "Register for FREE PTE AI Software" at bounding box center [468, 479] width 7 height 7
checkbox input "true"
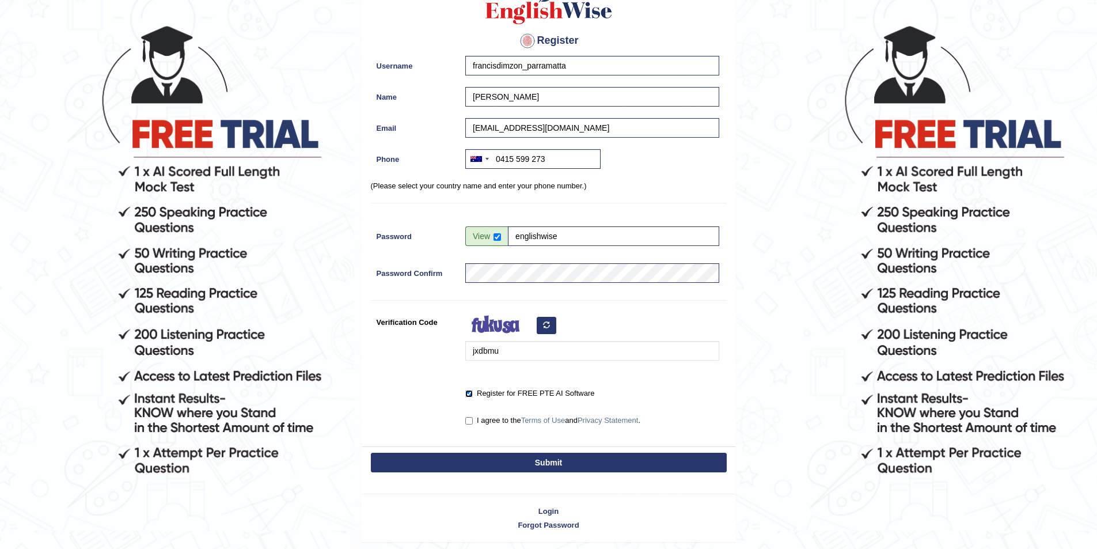
scroll to position [115, 0]
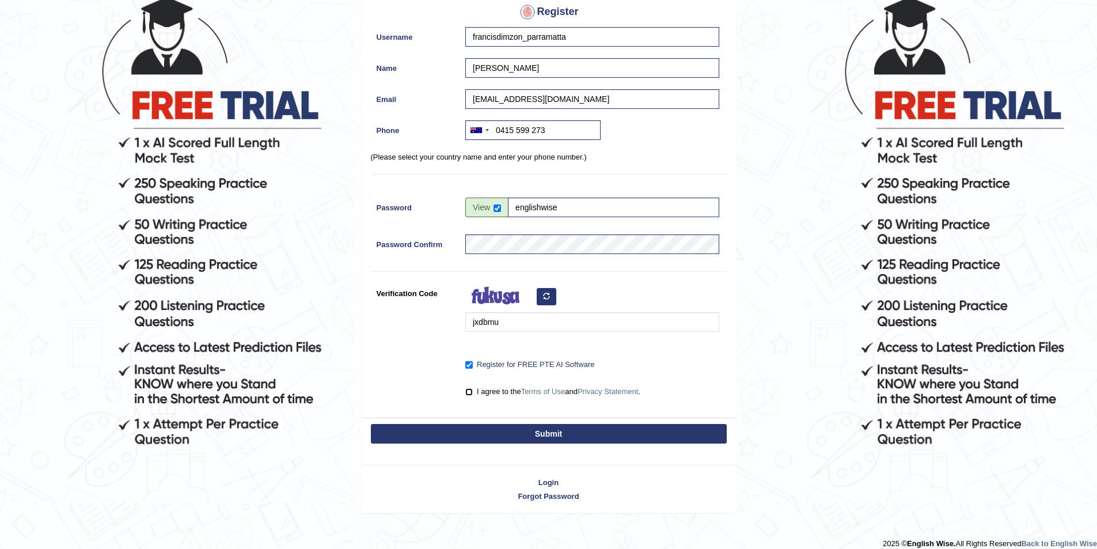
click at [469, 391] on input "I agree to the Terms of Use and Privacy Statement ." at bounding box center [468, 391] width 7 height 7
checkbox input "true"
click at [487, 431] on button "Submit" at bounding box center [549, 434] width 356 height 20
type input "+61415599273"
